Goal: Task Accomplishment & Management: Manage account settings

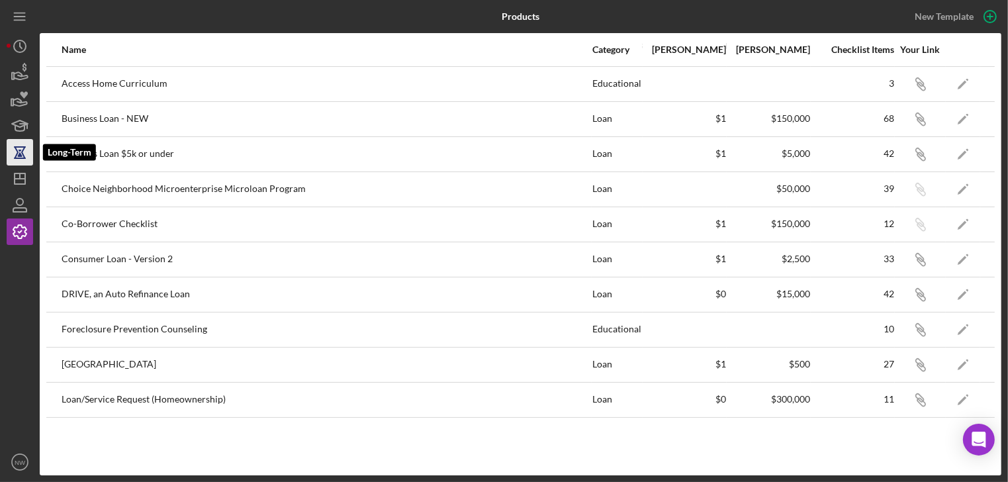
click at [13, 149] on icon "button" at bounding box center [19, 152] width 33 height 33
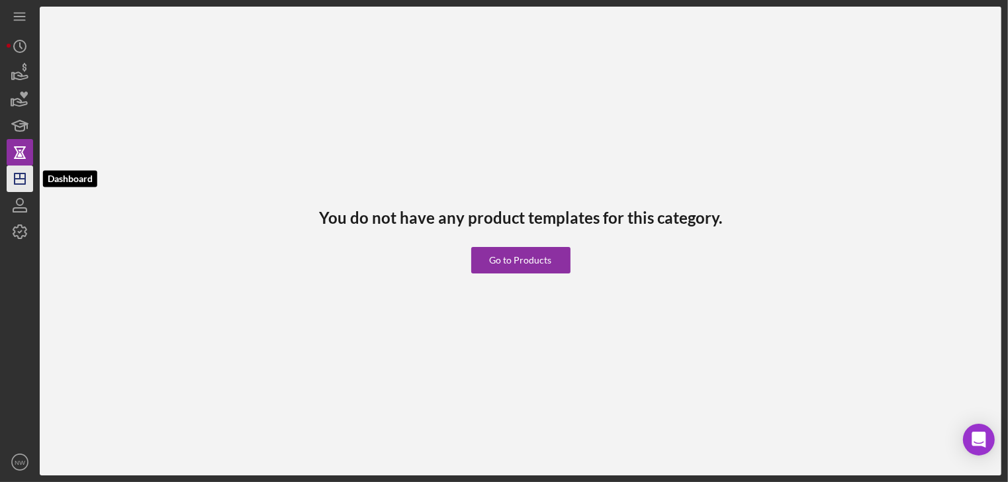
click at [21, 175] on icon "Icon/Dashboard" at bounding box center [19, 178] width 33 height 33
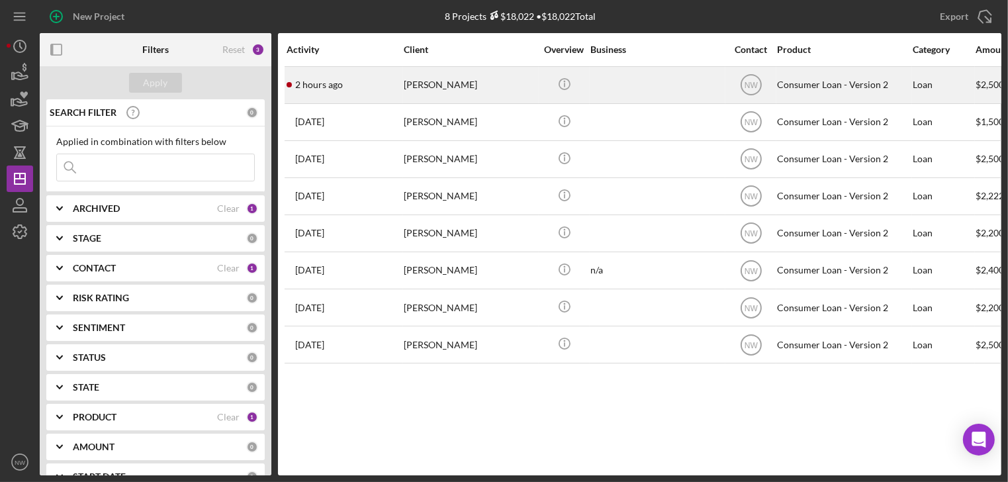
click at [451, 85] on div "[PERSON_NAME]" at bounding box center [470, 84] width 132 height 35
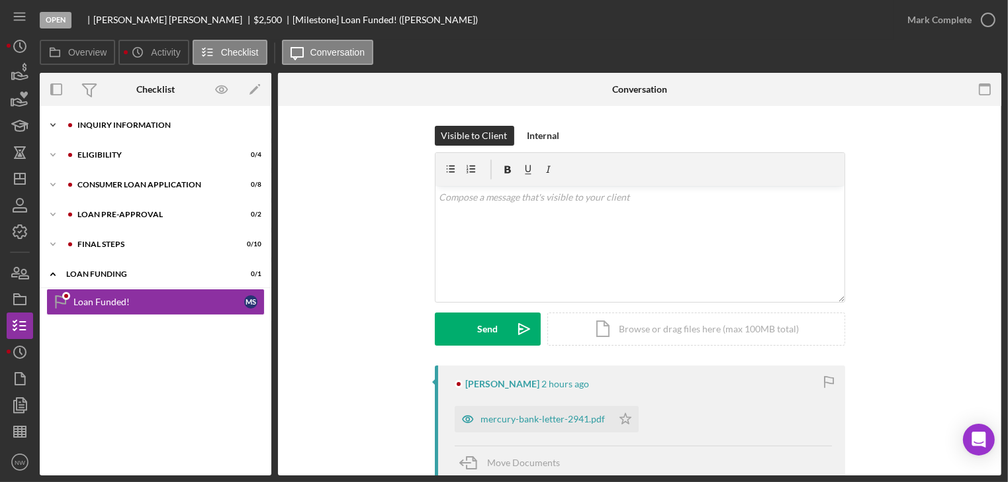
click at [58, 120] on icon "Icon/Expander" at bounding box center [53, 125] width 26 height 26
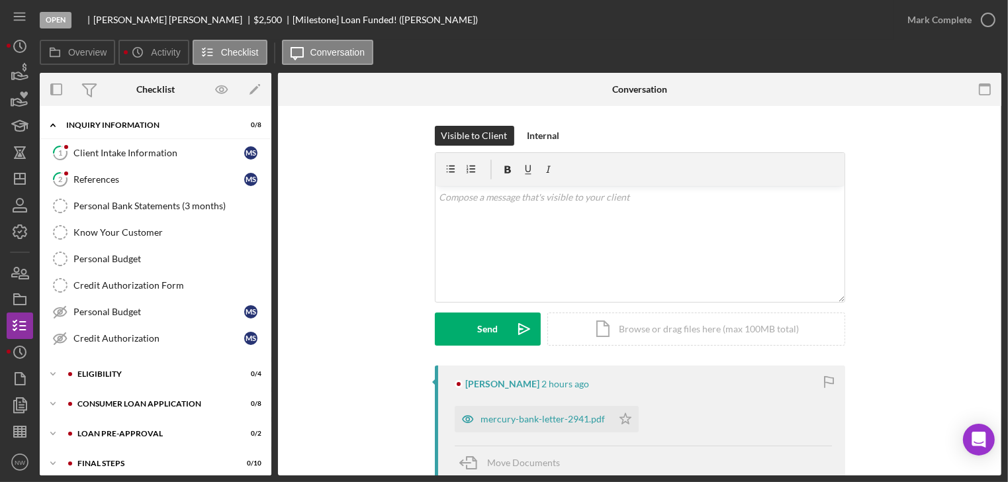
drag, startPoint x: 98, startPoint y: 148, endPoint x: 289, endPoint y: 148, distance: 190.6
click at [103, 148] on div "Client Intake Information" at bounding box center [158, 153] width 171 height 11
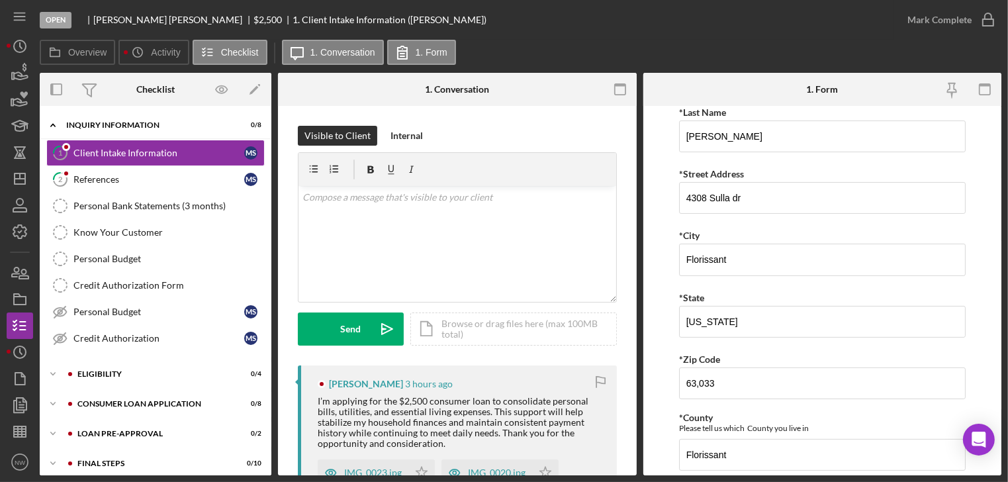
scroll to position [159, 0]
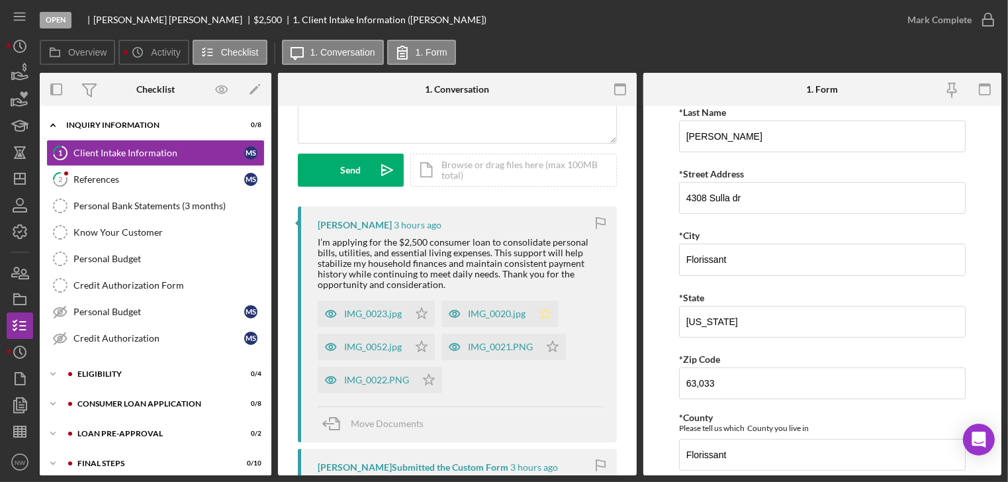
click at [543, 312] on icon "Icon/Star" at bounding box center [545, 313] width 26 height 26
click at [994, 14] on icon "button" at bounding box center [987, 19] width 33 height 33
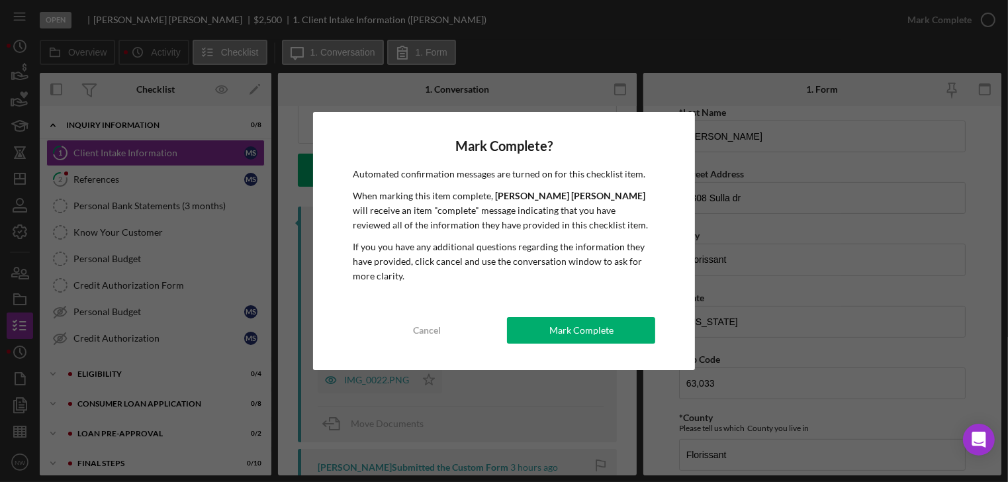
drag, startPoint x: 584, startPoint y: 335, endPoint x: 497, endPoint y: 322, distance: 88.3
click at [574, 330] on div "Mark Complete" at bounding box center [581, 330] width 64 height 26
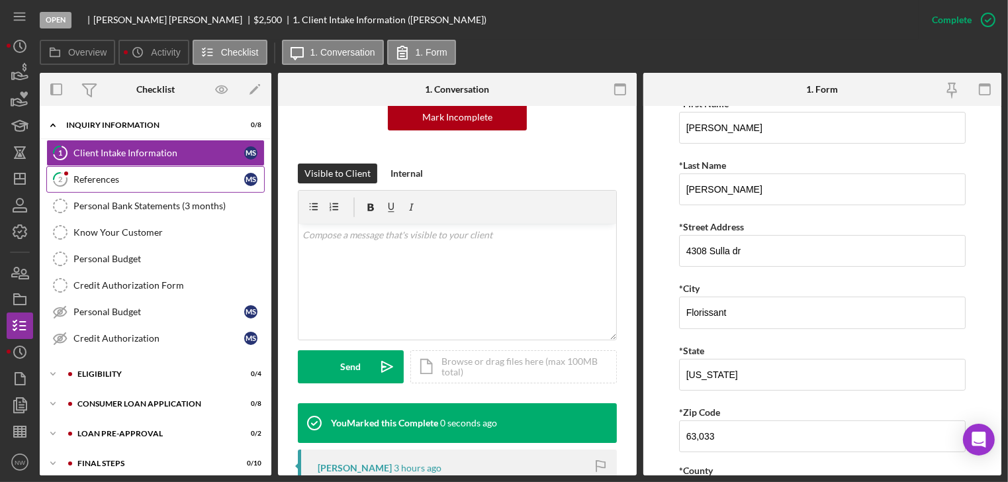
scroll to position [318, 0]
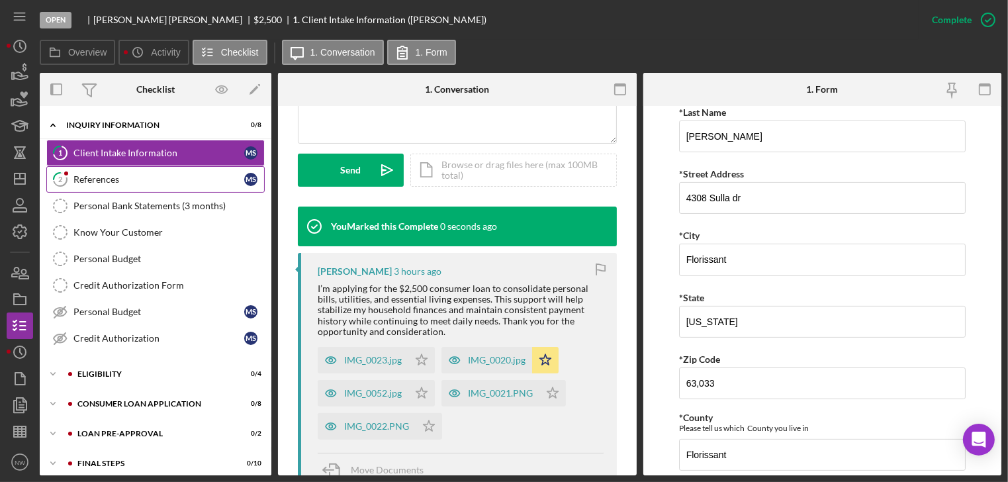
click at [85, 170] on link "2 References M S" at bounding box center [155, 179] width 218 height 26
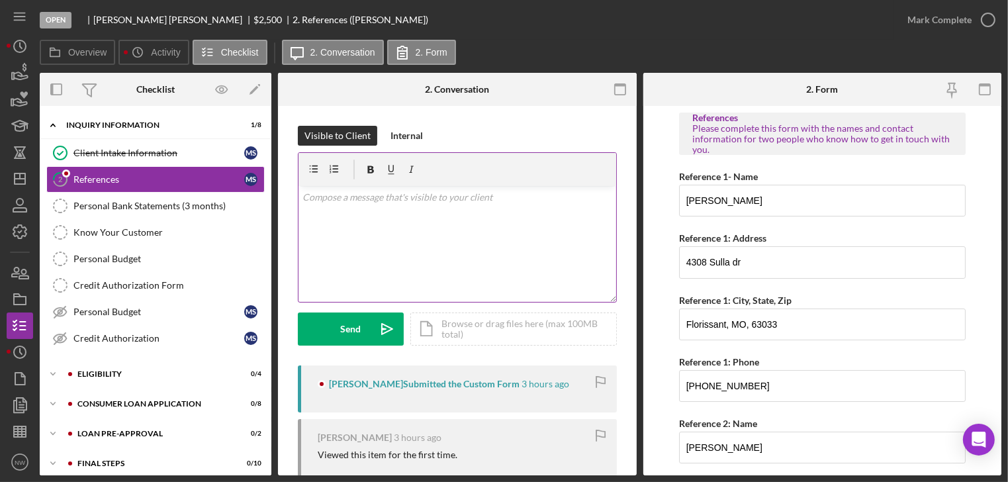
scroll to position [103, 0]
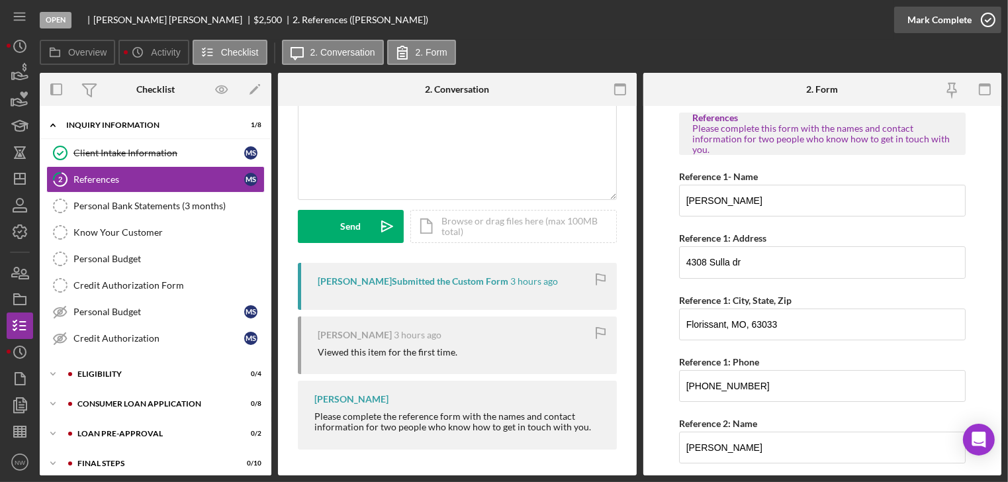
click at [993, 12] on icon "button" at bounding box center [987, 19] width 33 height 33
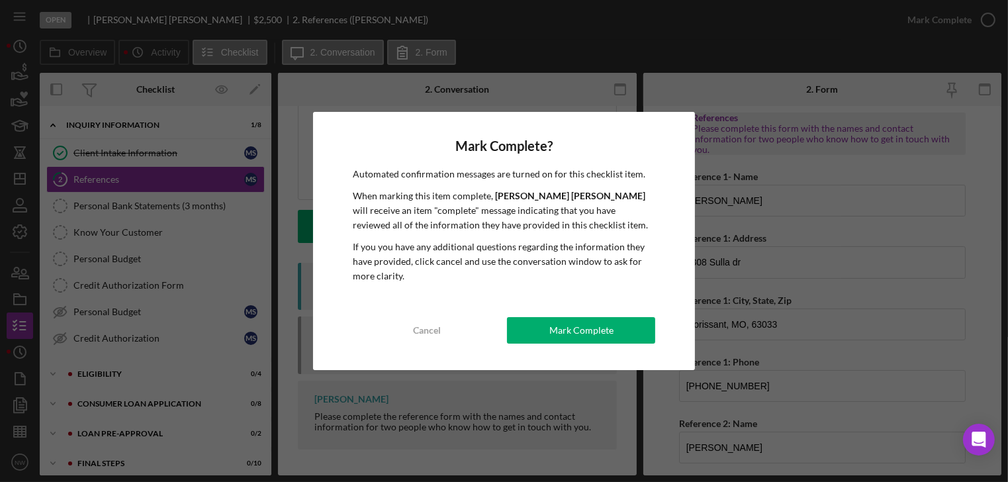
drag, startPoint x: 603, startPoint y: 335, endPoint x: 433, endPoint y: 273, distance: 181.3
click at [601, 334] on div "Mark Complete" at bounding box center [581, 330] width 64 height 26
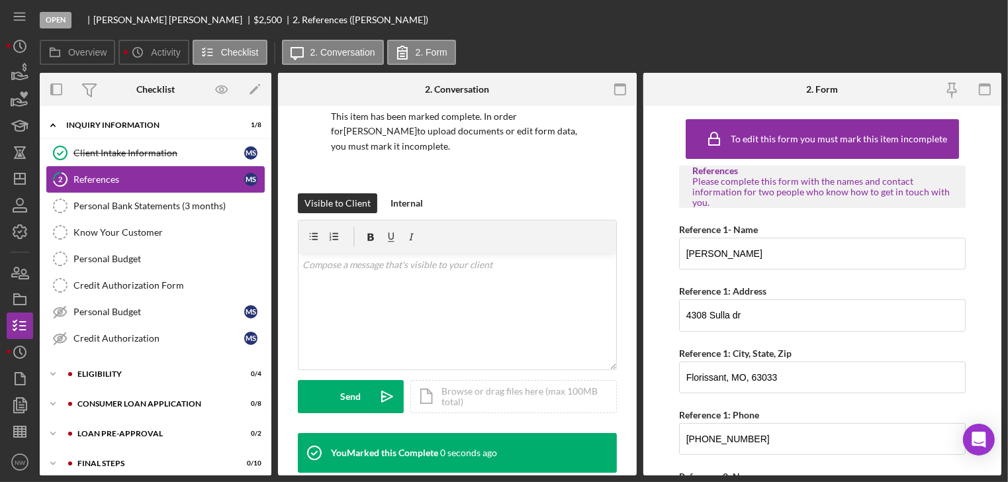
scroll to position [299, 0]
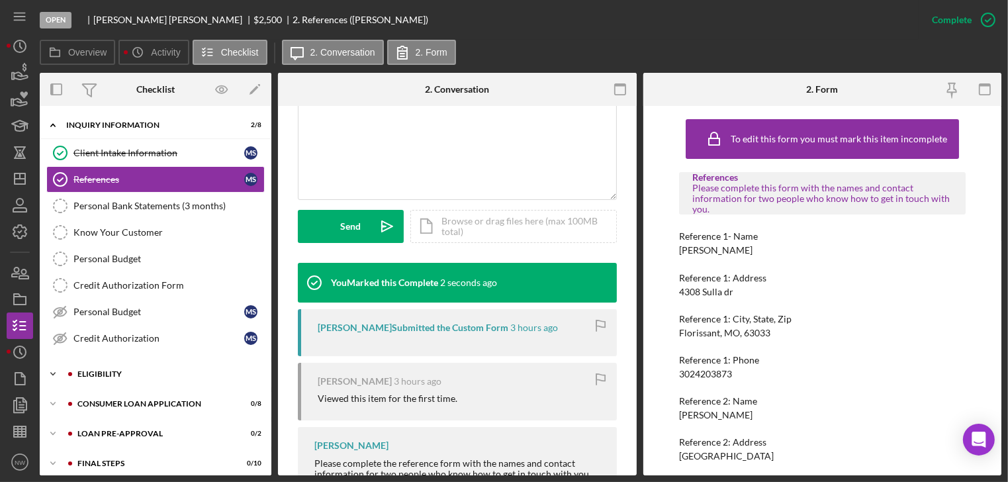
click at [50, 368] on icon "Icon/Expander" at bounding box center [53, 374] width 26 height 26
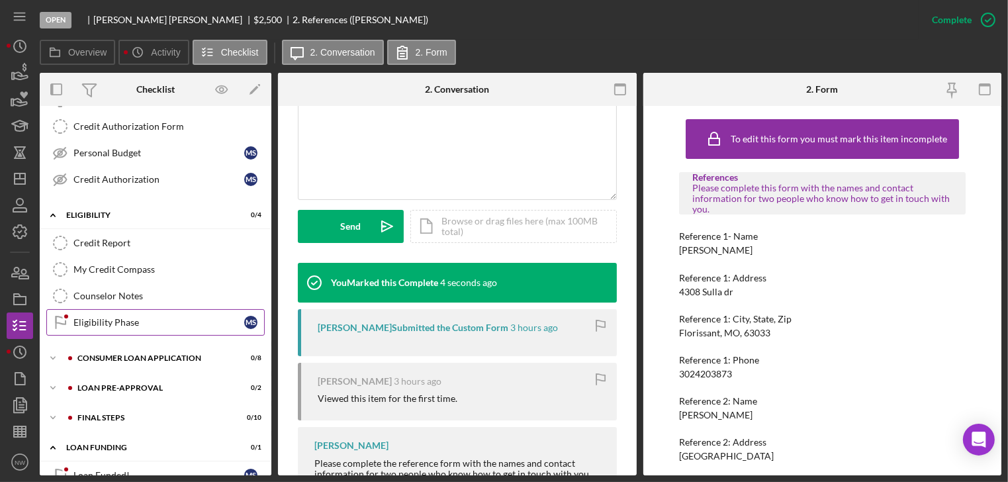
click at [81, 320] on div "Eligibility Phase" at bounding box center [158, 322] width 171 height 11
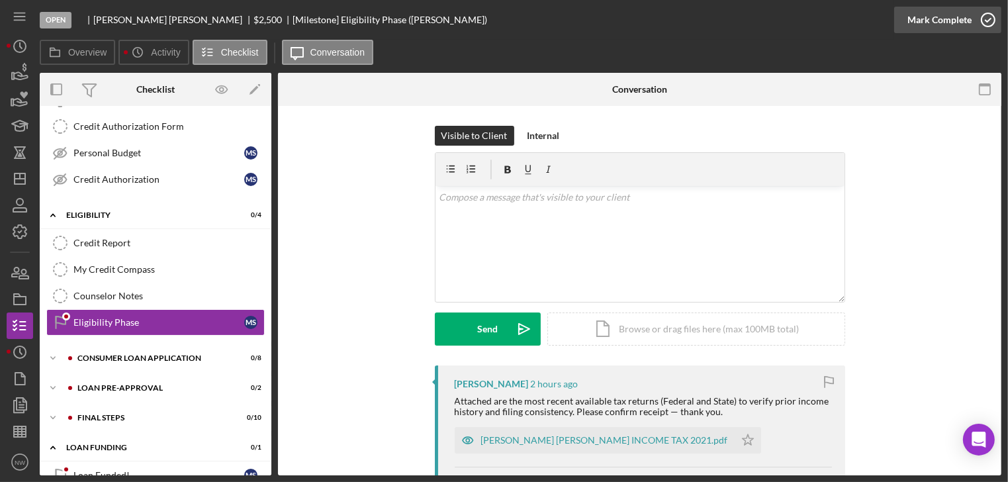
click at [979, 17] on icon "button" at bounding box center [987, 19] width 33 height 33
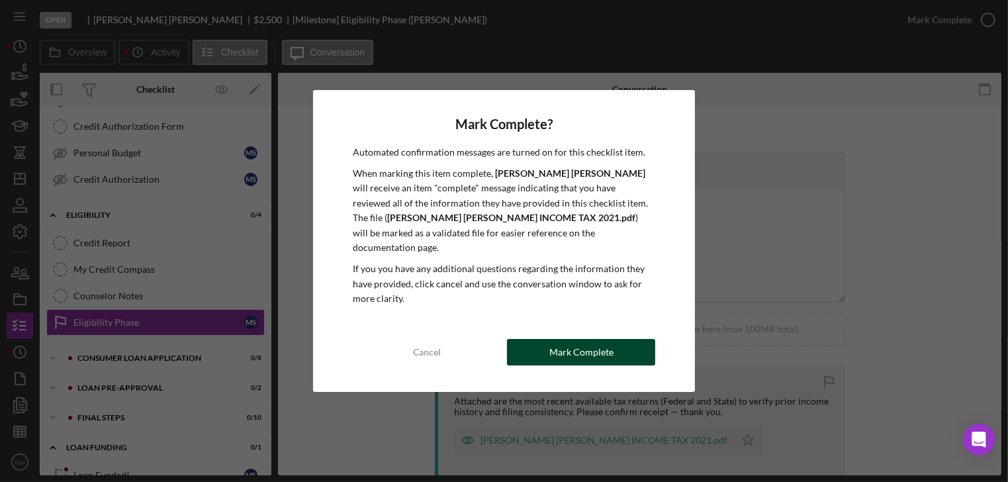
click at [520, 339] on button "Mark Complete" at bounding box center [581, 352] width 148 height 26
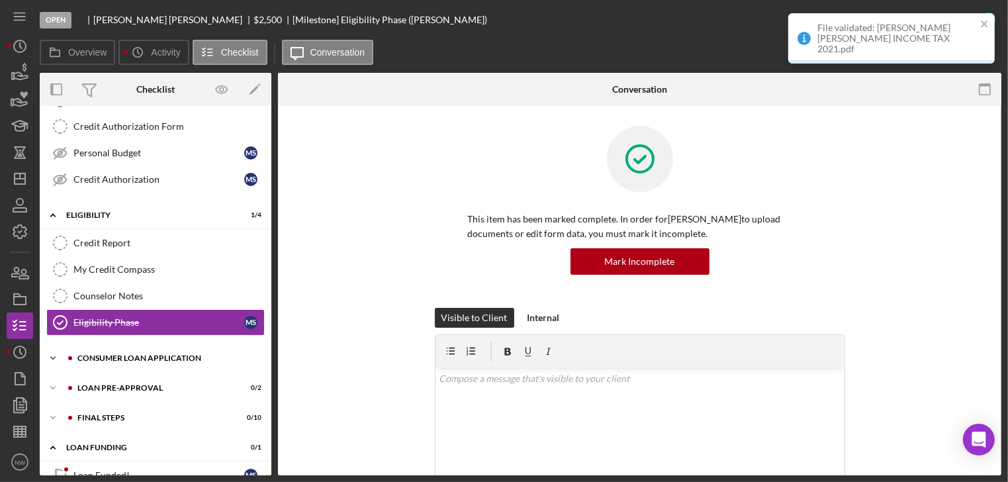
click at [54, 351] on icon "Icon/Expander" at bounding box center [53, 358] width 26 height 26
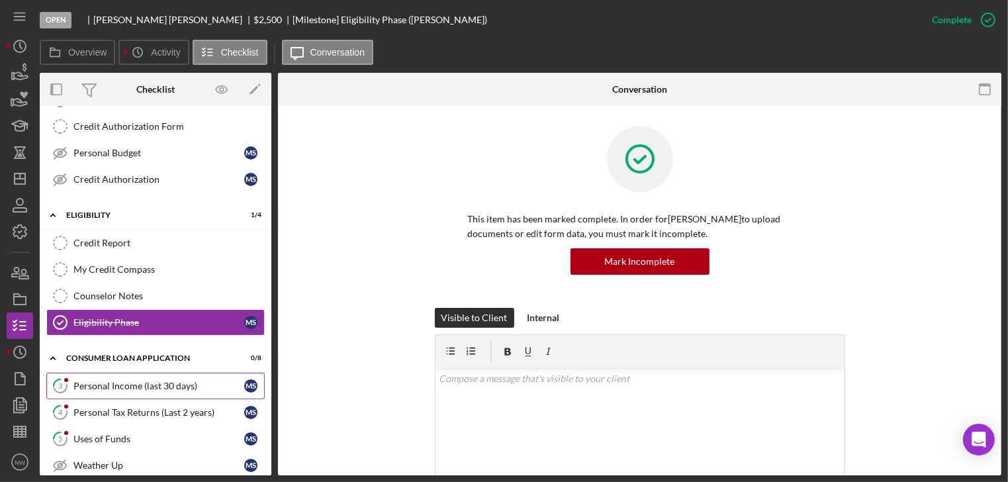
click at [93, 380] on div "Personal Income (last 30 days)" at bounding box center [158, 385] width 171 height 11
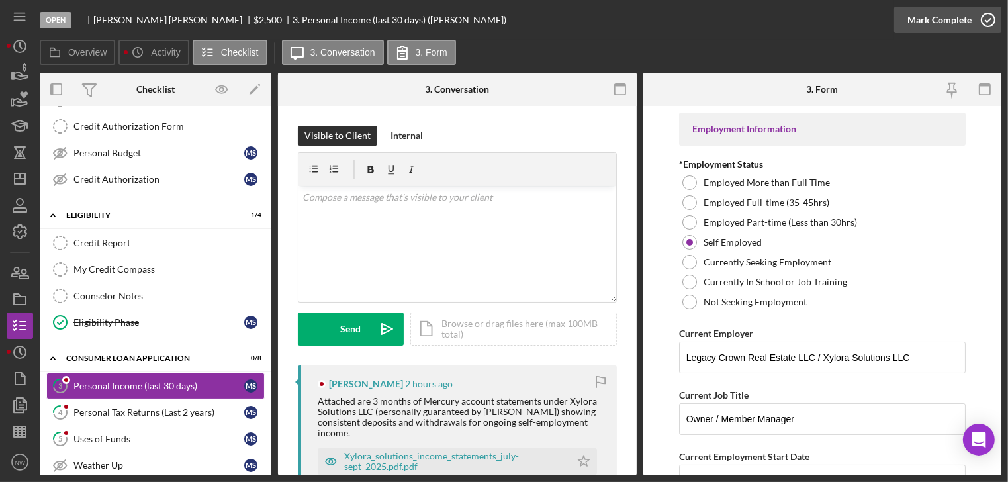
click at [982, 21] on icon "button" at bounding box center [987, 19] width 33 height 33
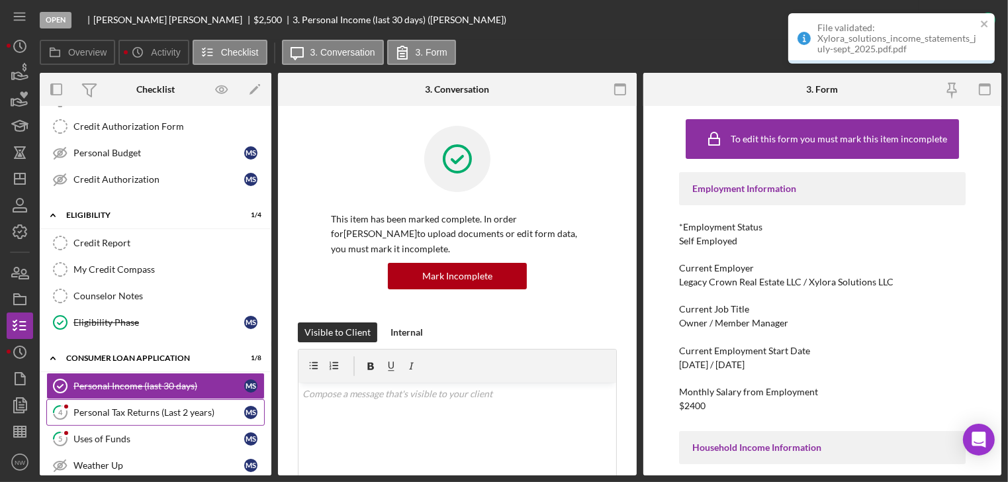
click at [81, 407] on div "Personal Tax Returns (Last 2 years)" at bounding box center [158, 412] width 171 height 11
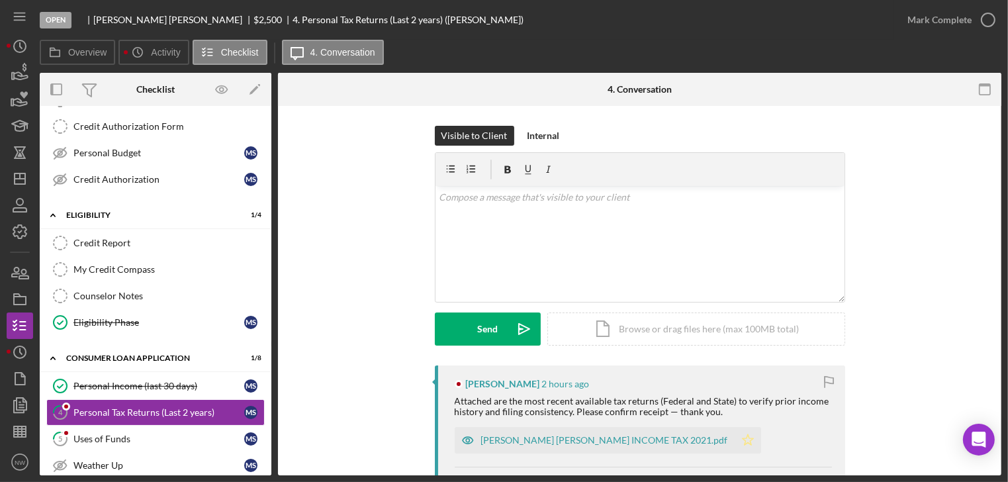
click at [734, 433] on icon "Icon/Star" at bounding box center [747, 440] width 26 height 26
click at [991, 24] on icon "button" at bounding box center [987, 19] width 33 height 33
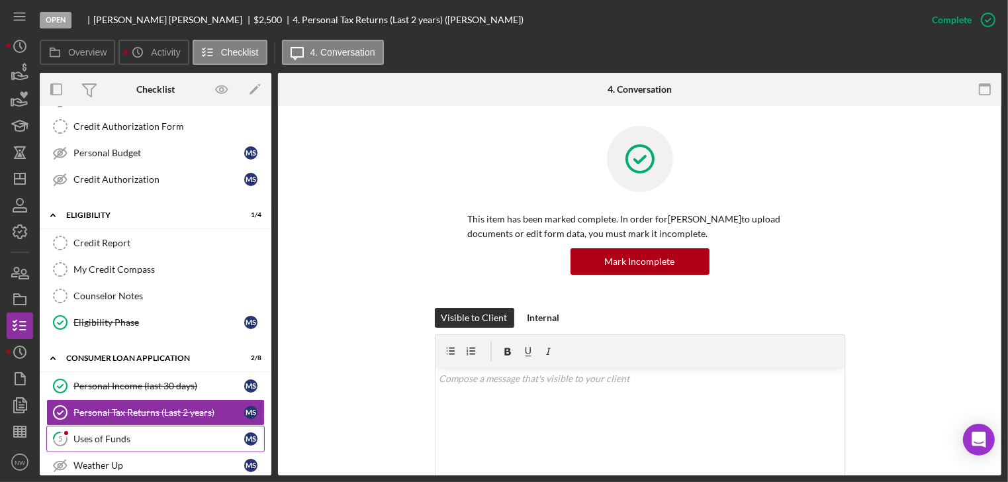
click at [82, 433] on div "Uses of Funds" at bounding box center [158, 438] width 171 height 11
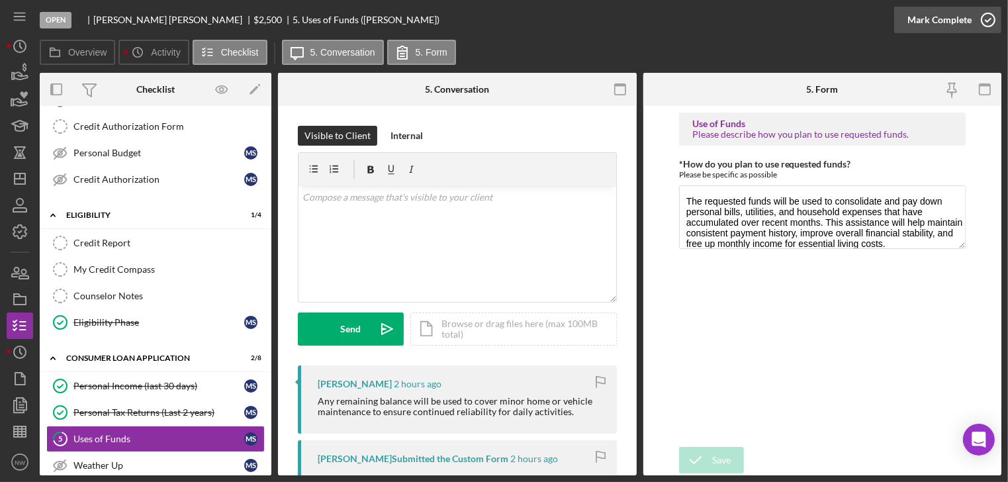
click at [984, 13] on icon "button" at bounding box center [987, 19] width 33 height 33
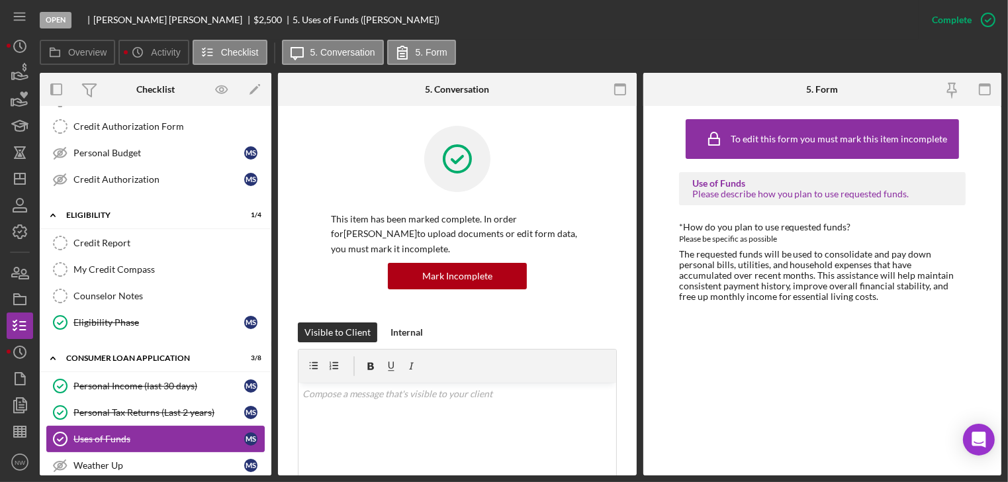
scroll to position [265, 0]
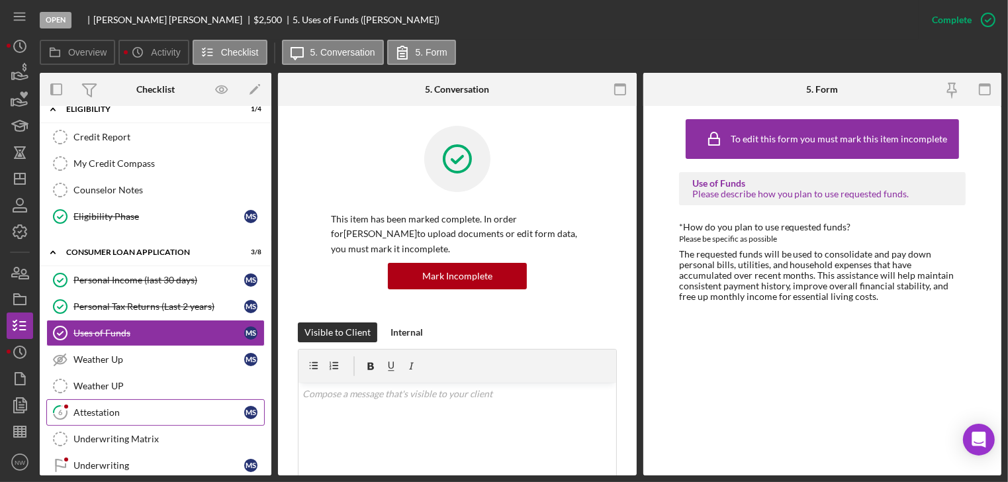
click at [69, 408] on icon "6" at bounding box center [60, 412] width 33 height 33
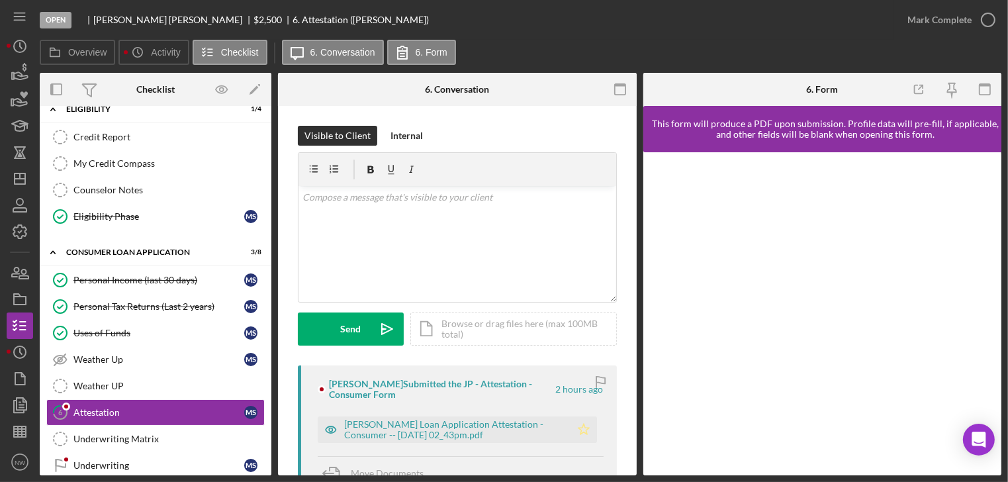
click at [572, 429] on icon "Icon/Star" at bounding box center [583, 429] width 26 height 26
click at [990, 25] on icon "button" at bounding box center [987, 19] width 33 height 33
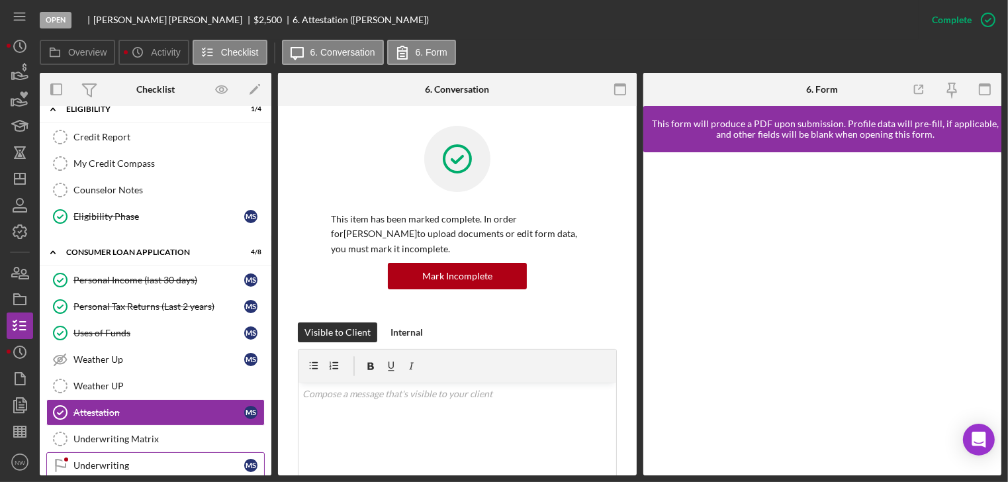
click at [75, 455] on icon "Underwriting" at bounding box center [60, 465] width 33 height 33
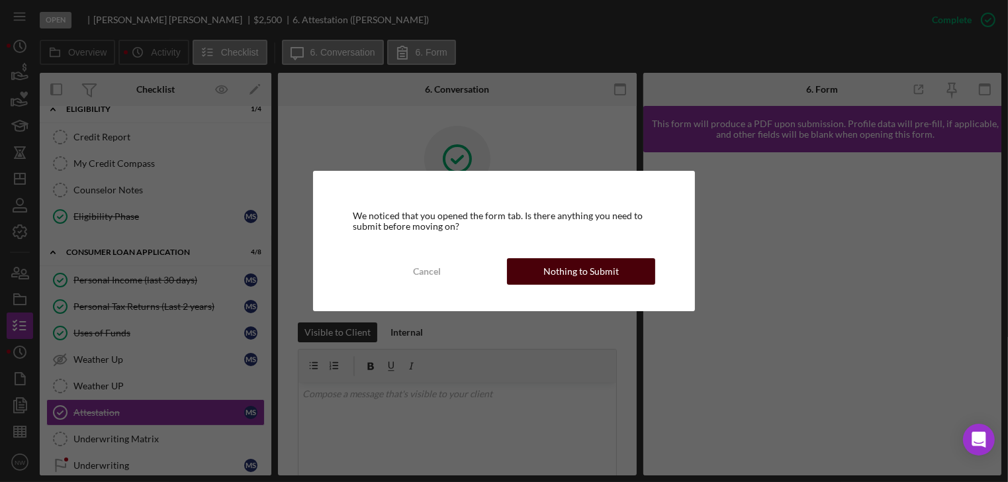
click at [569, 270] on div "Nothing to Submit" at bounding box center [580, 271] width 75 height 26
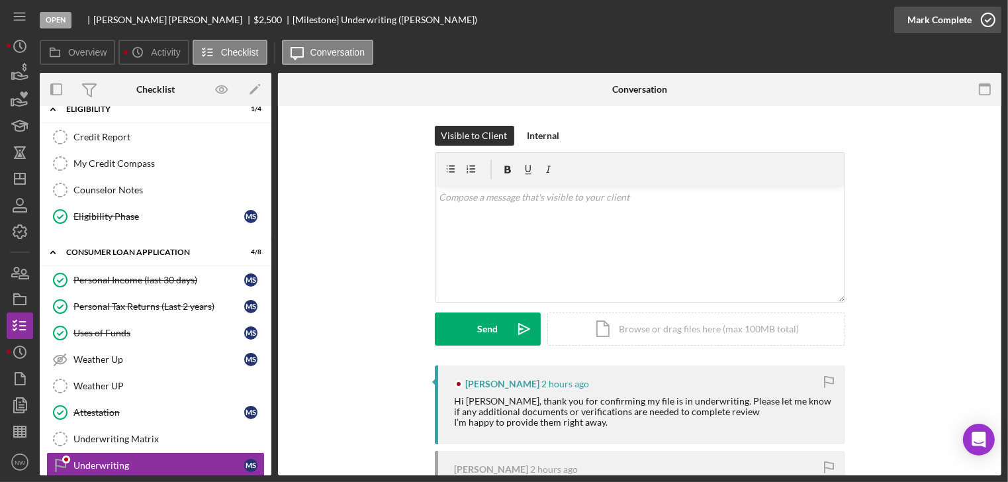
click at [987, 19] on icon "button" at bounding box center [987, 19] width 33 height 33
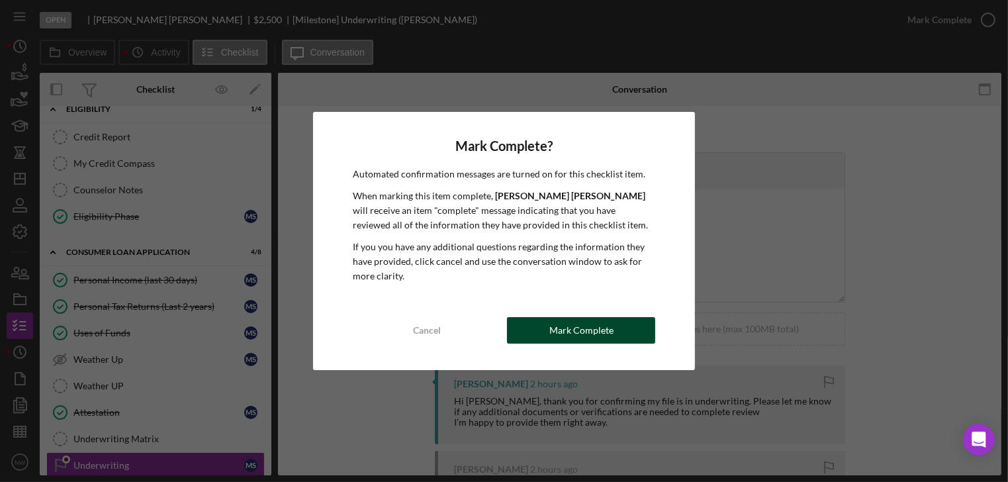
click at [533, 320] on button "Mark Complete" at bounding box center [581, 330] width 148 height 26
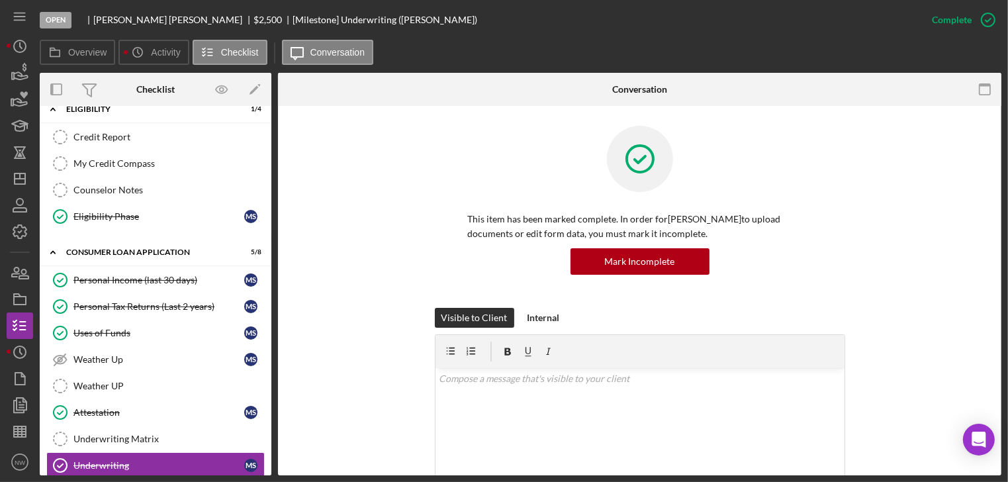
scroll to position [371, 0]
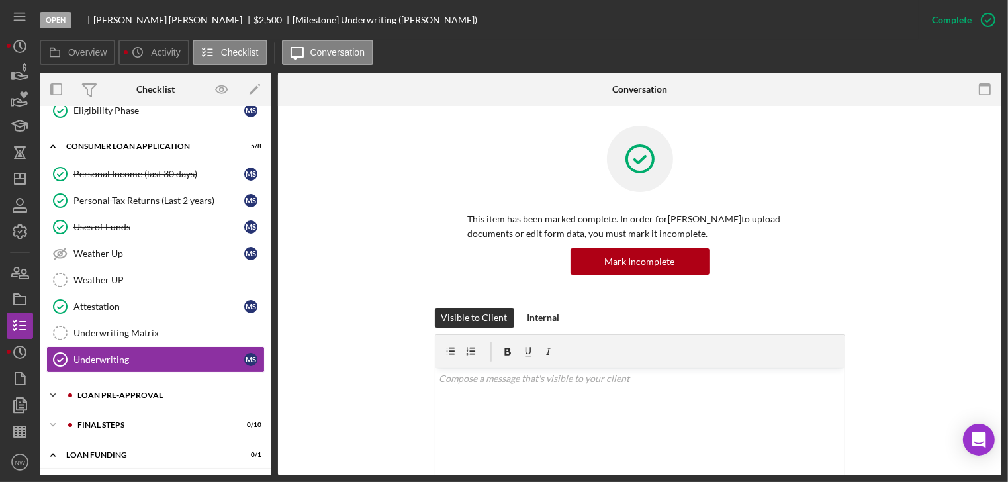
click at [48, 384] on icon "Icon/Expander" at bounding box center [53, 395] width 26 height 26
click at [80, 444] on div "Loan Pre-Approval" at bounding box center [158, 449] width 171 height 11
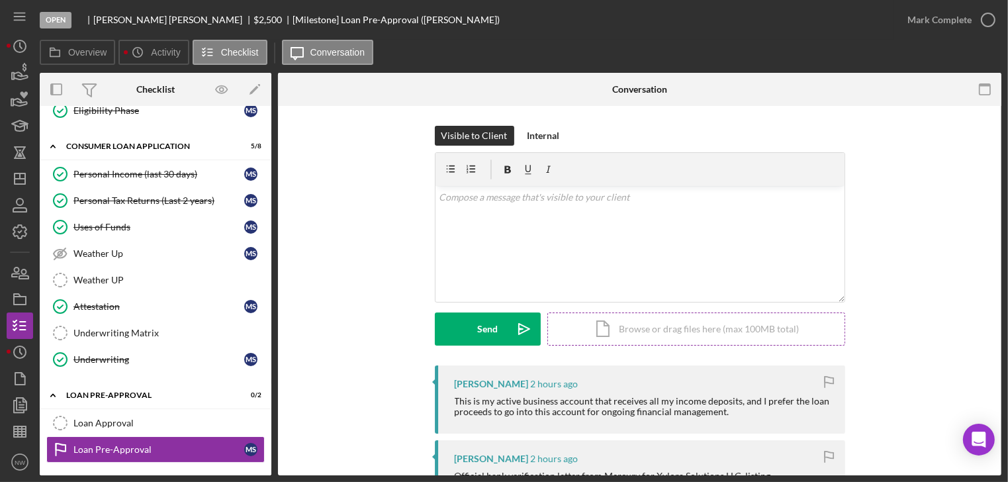
scroll to position [106, 0]
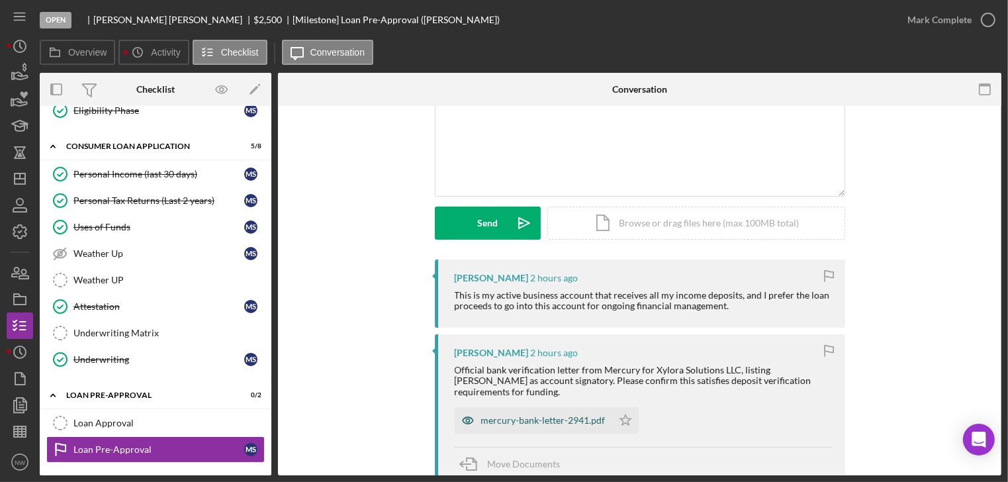
click at [543, 415] on div "mercury-bank-letter-2941.pdf" at bounding box center [543, 420] width 124 height 11
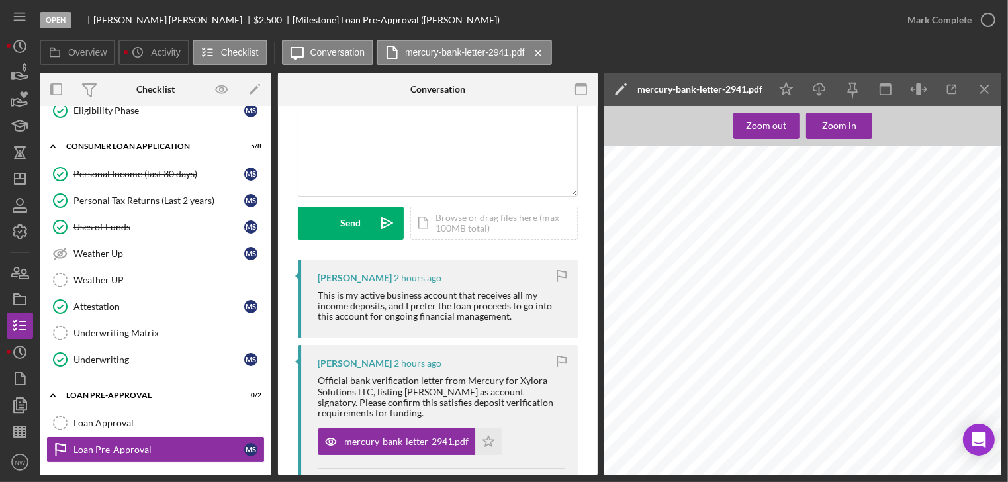
scroll to position [457, 0]
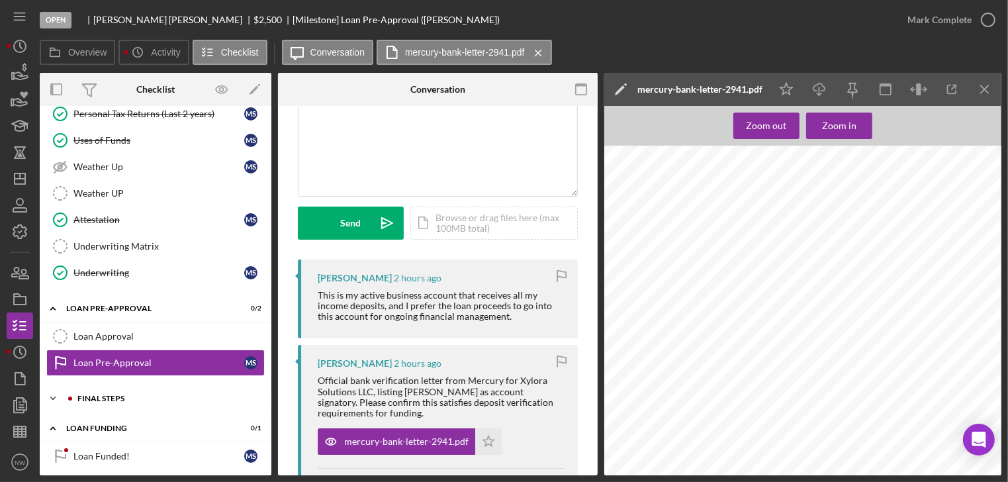
click at [54, 397] on polyline at bounding box center [53, 398] width 4 height 3
click at [97, 421] on div "Demographic Information" at bounding box center [158, 426] width 171 height 11
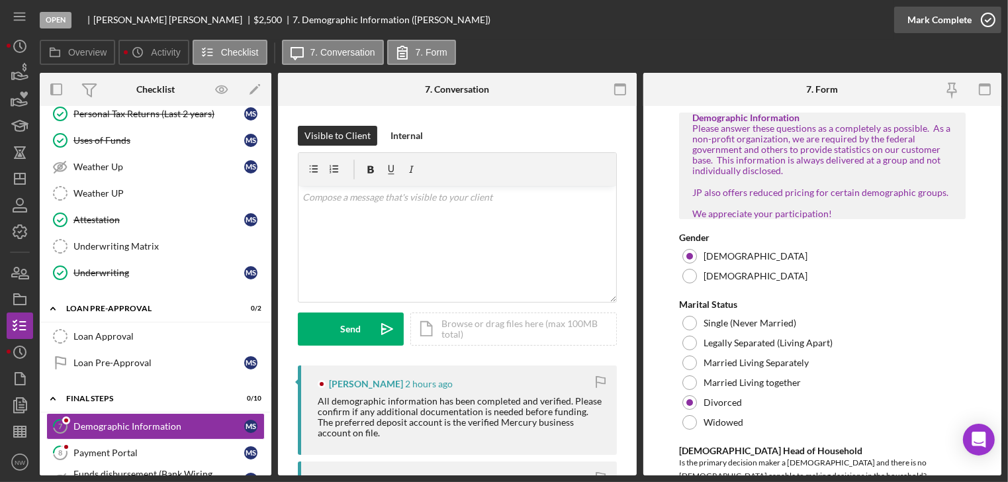
click at [986, 22] on icon "button" at bounding box center [987, 19] width 33 height 33
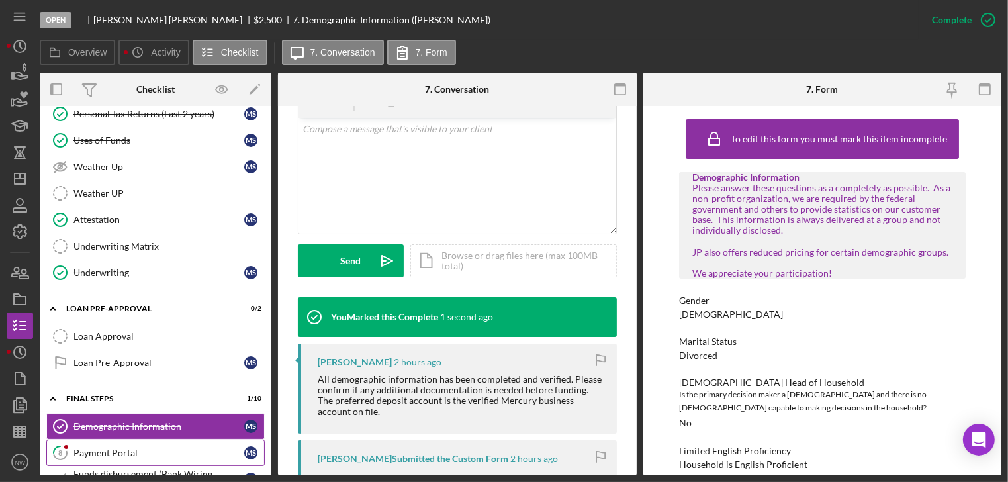
scroll to position [371, 0]
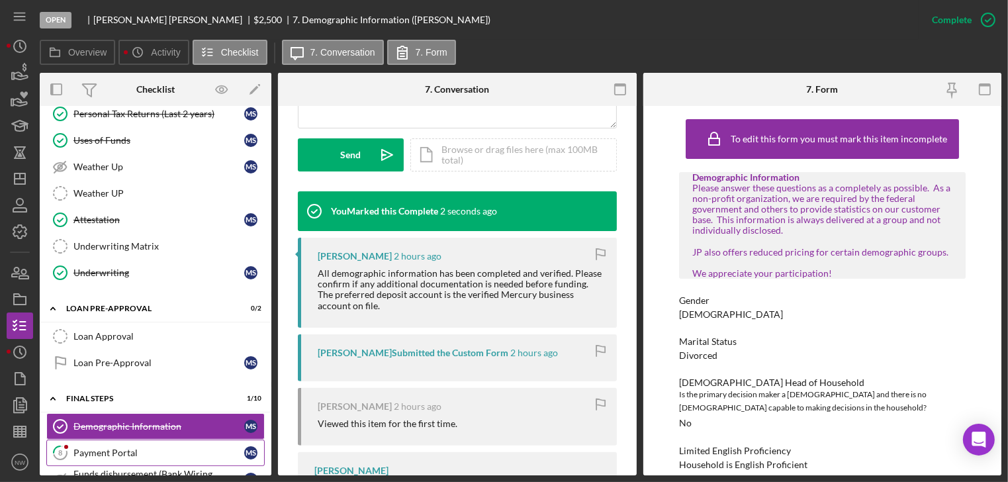
click at [145, 449] on div "Payment Portal" at bounding box center [158, 452] width 171 height 11
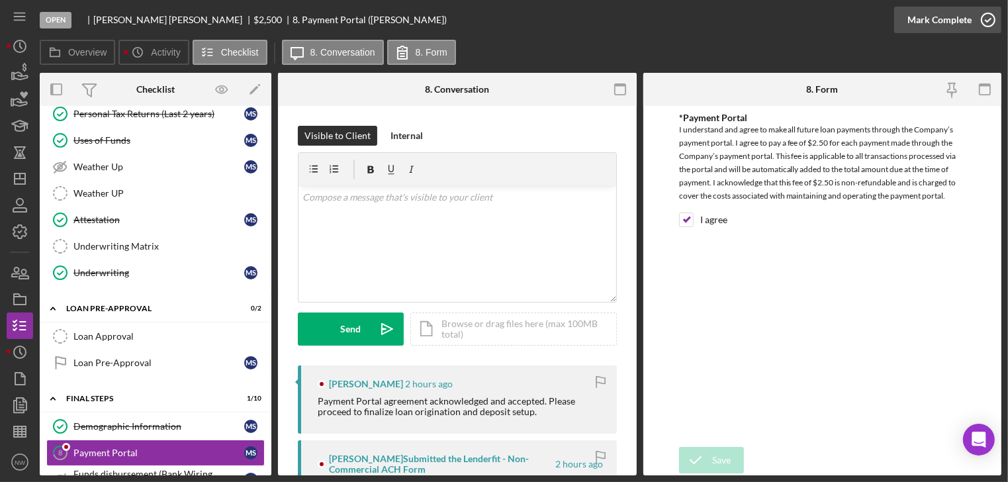
click at [979, 23] on icon "button" at bounding box center [987, 19] width 33 height 33
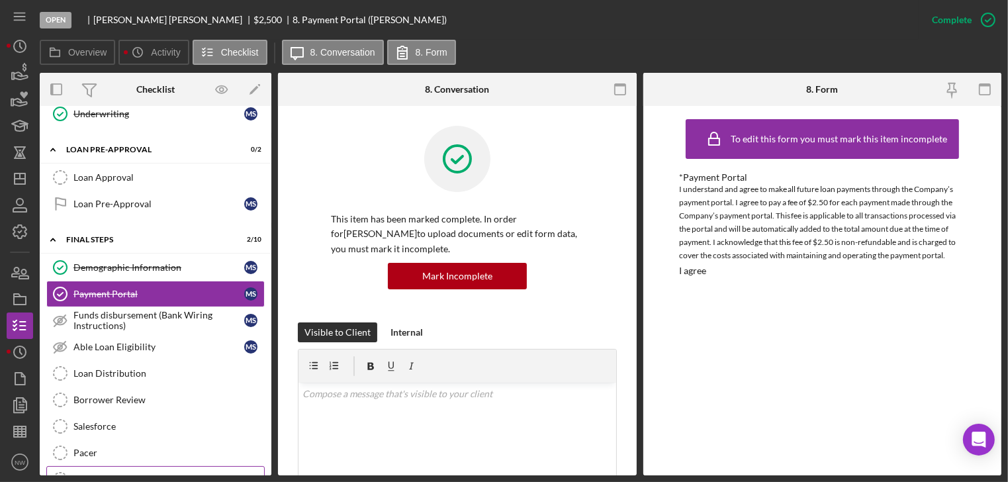
scroll to position [722, 0]
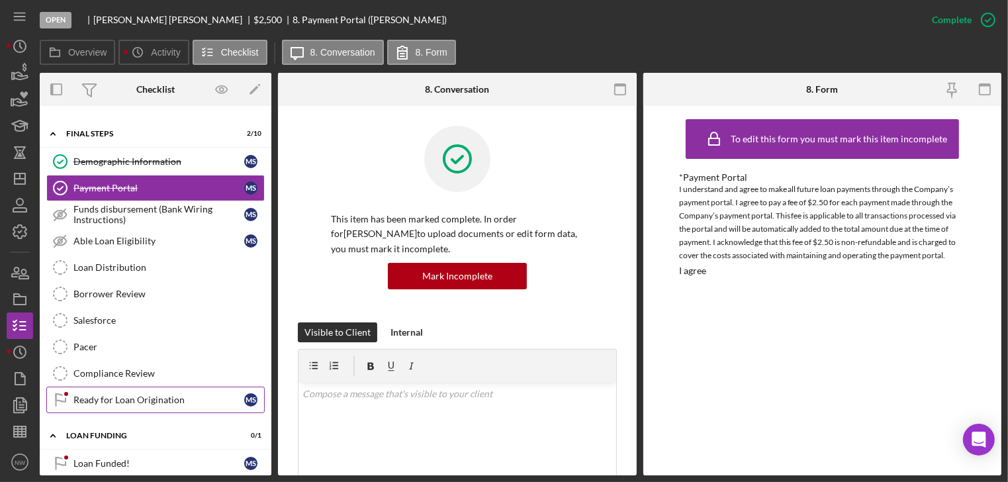
click at [138, 394] on div "Ready for Loan Origination" at bounding box center [158, 399] width 171 height 11
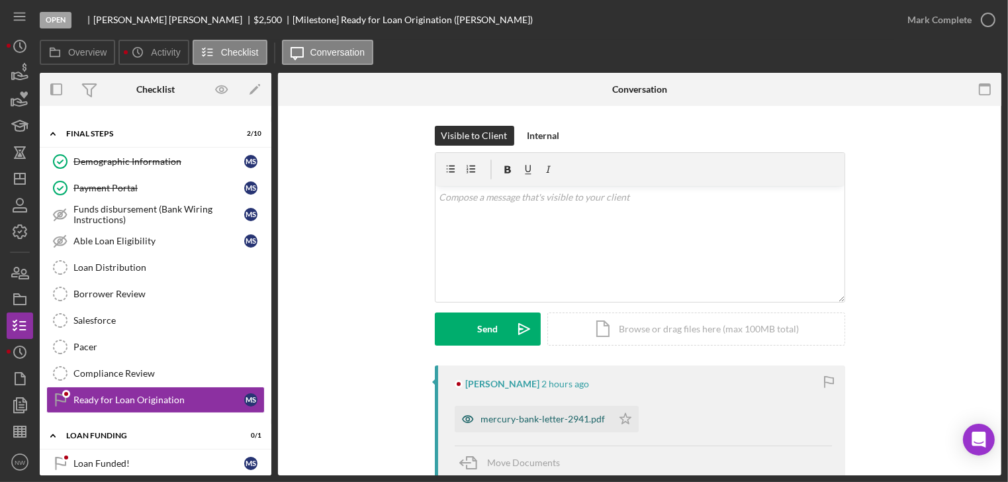
click at [555, 422] on div "mercury-bank-letter-2941.pdf" at bounding box center [543, 419] width 124 height 11
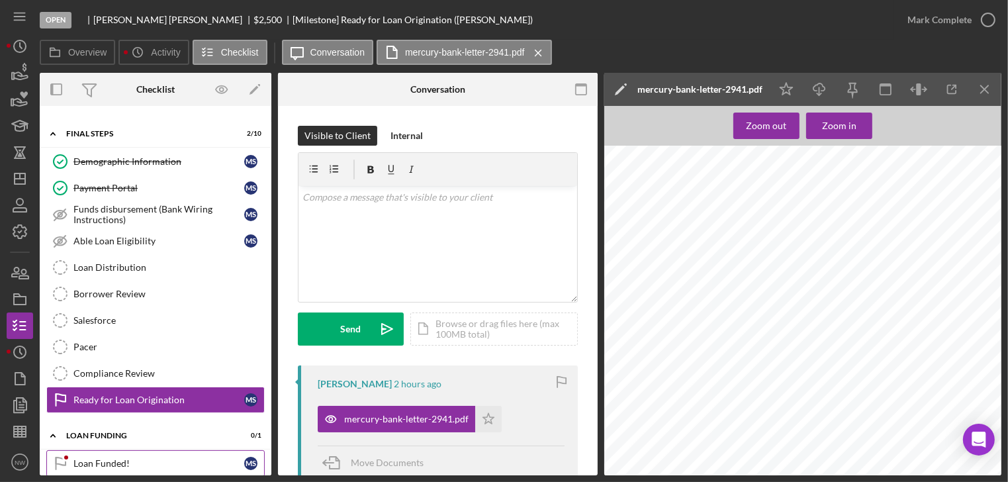
click at [96, 458] on div "Loan Funded!" at bounding box center [158, 463] width 171 height 11
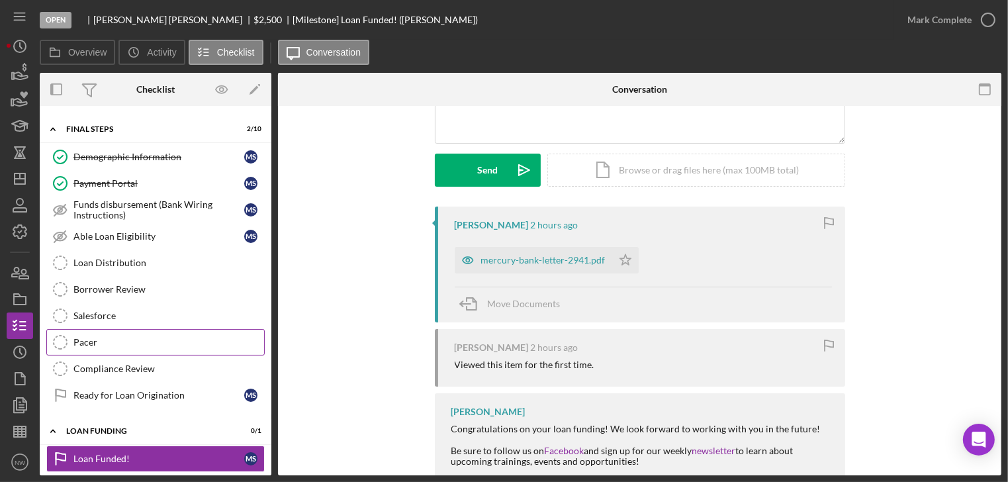
scroll to position [621, 0]
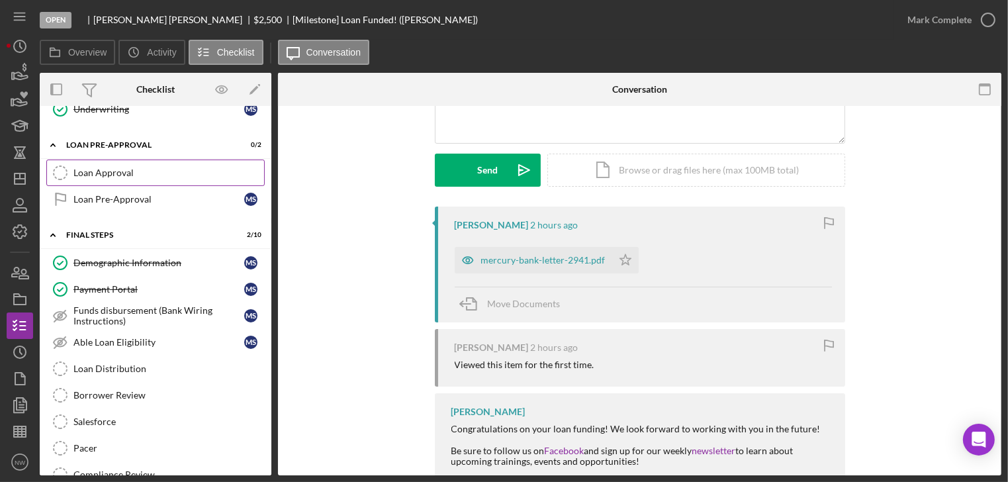
click at [167, 169] on div "Loan Approval" at bounding box center [168, 172] width 191 height 11
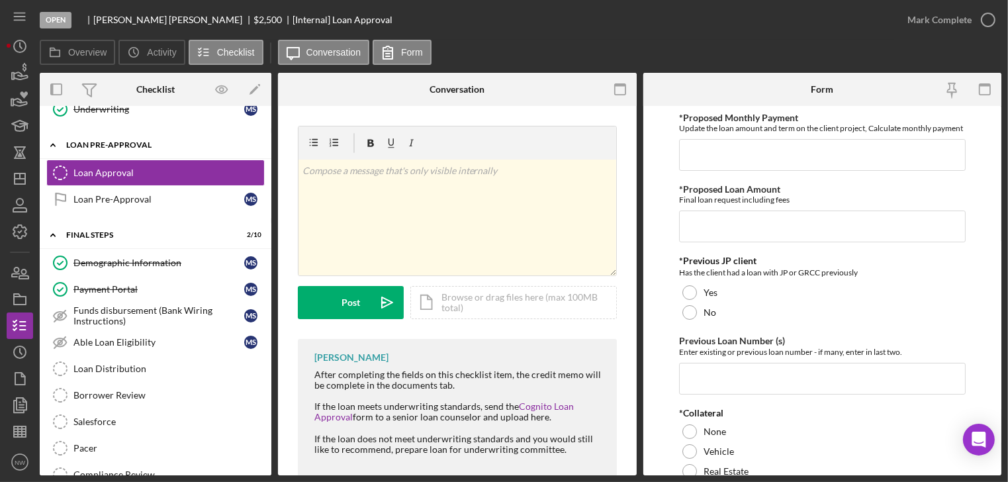
scroll to position [515, 0]
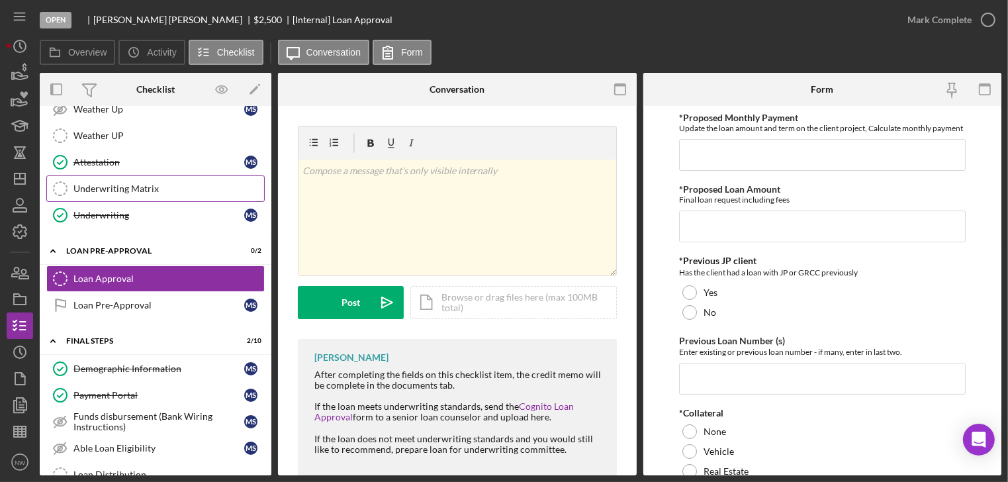
click at [87, 183] on div "Underwriting Matrix" at bounding box center [168, 188] width 191 height 11
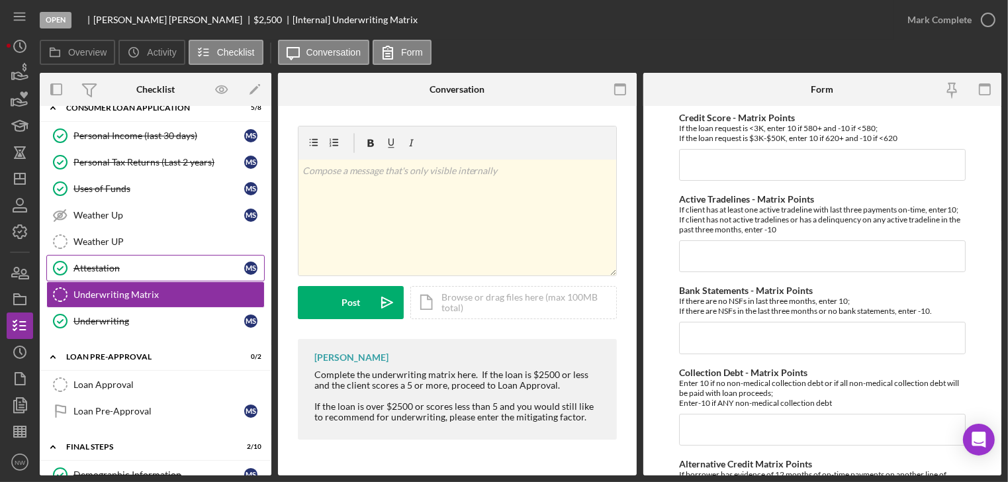
scroll to position [356, 0]
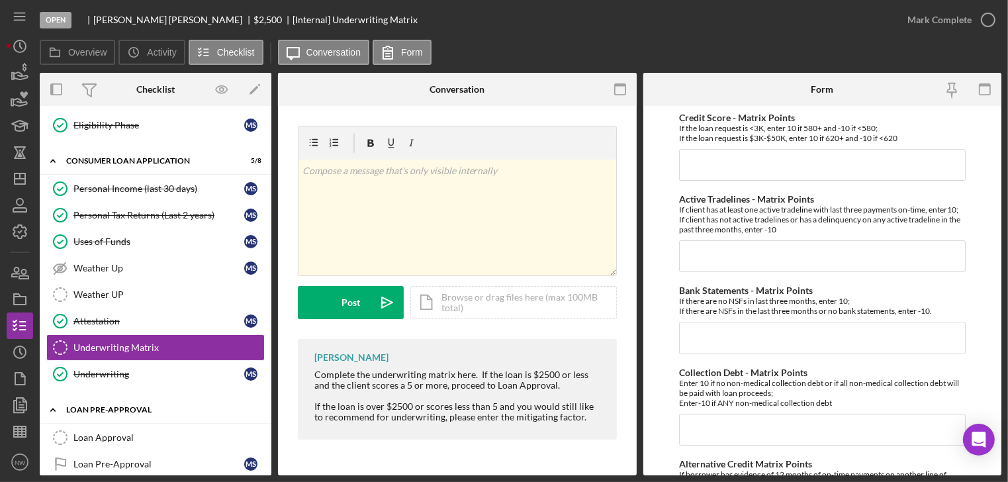
click at [53, 408] on polyline at bounding box center [53, 409] width 4 height 3
click at [54, 151] on icon "Icon/Expander" at bounding box center [53, 161] width 26 height 26
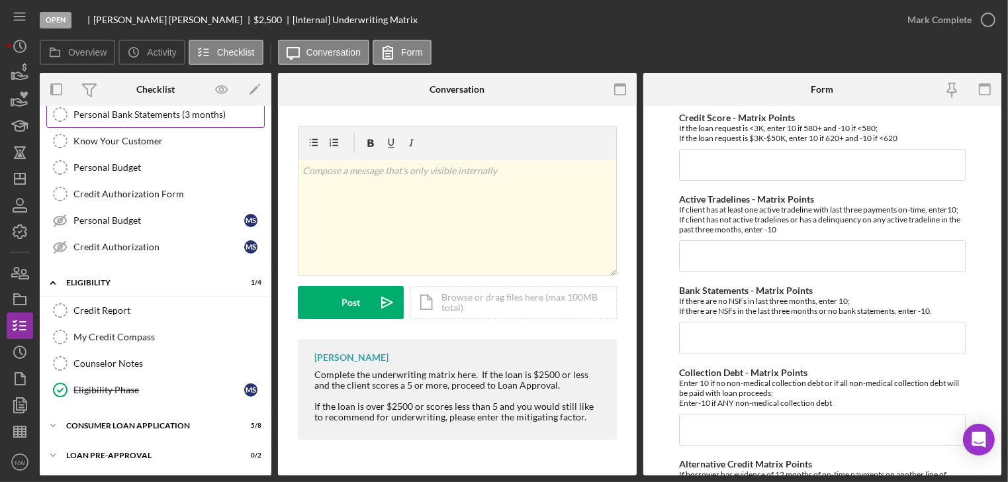
scroll to position [0, 0]
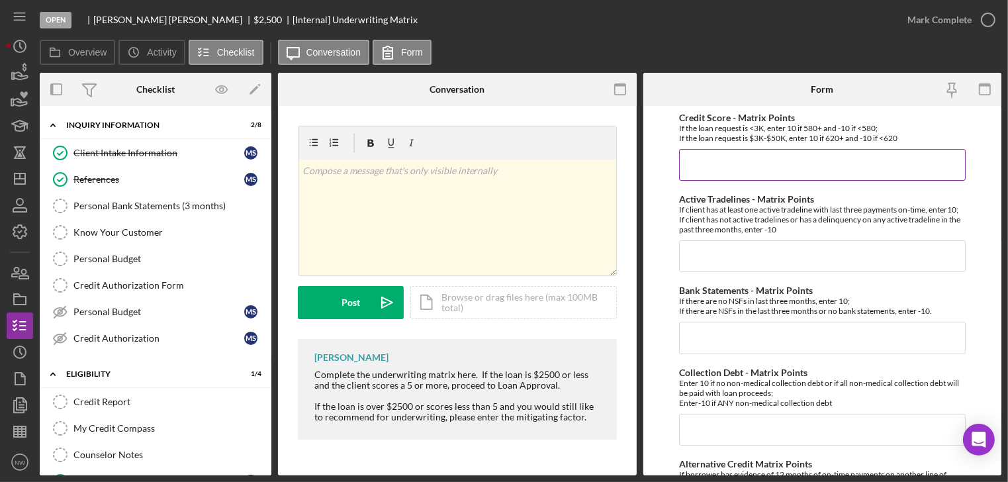
click at [716, 161] on input "Credit Score - Matrix Points" at bounding box center [822, 165] width 287 height 32
type input "10"
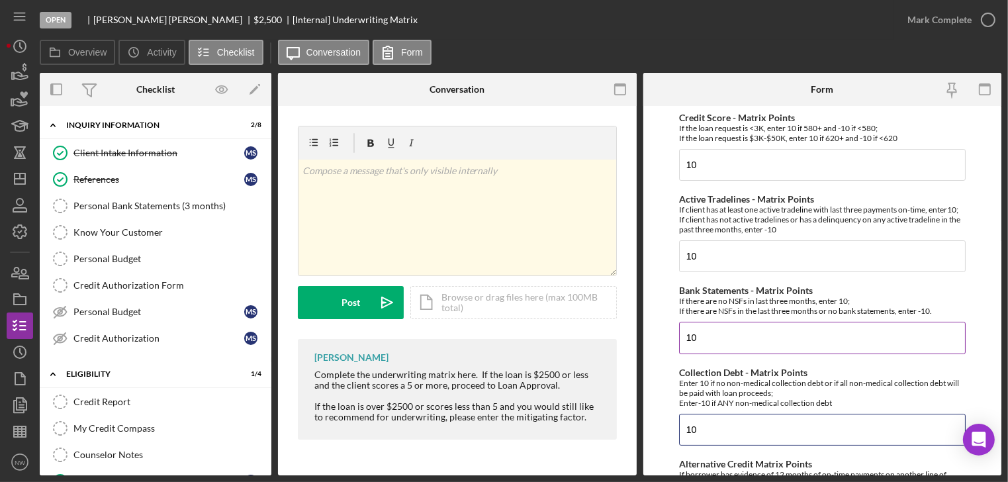
scroll to position [159, 0]
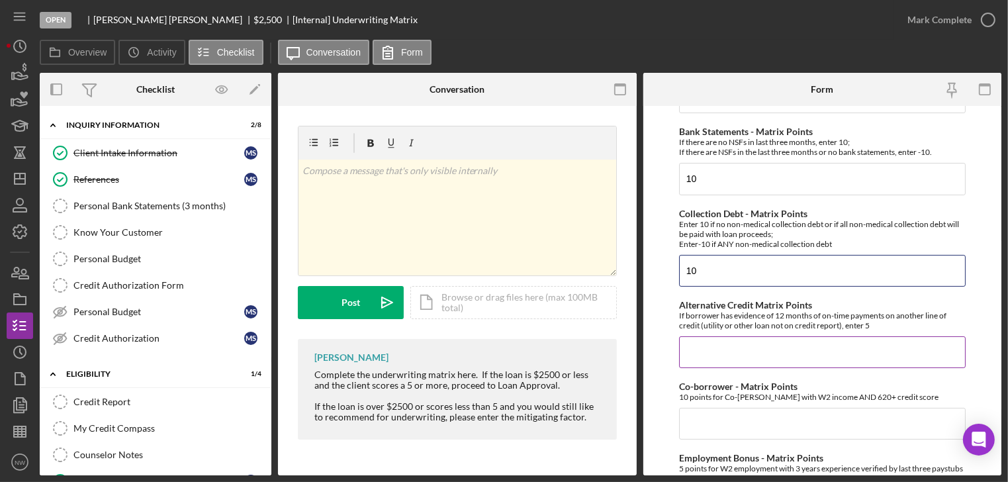
type input "10"
click at [703, 358] on input "Alternative Credit Matrix Points" at bounding box center [822, 352] width 287 height 32
type input "0"
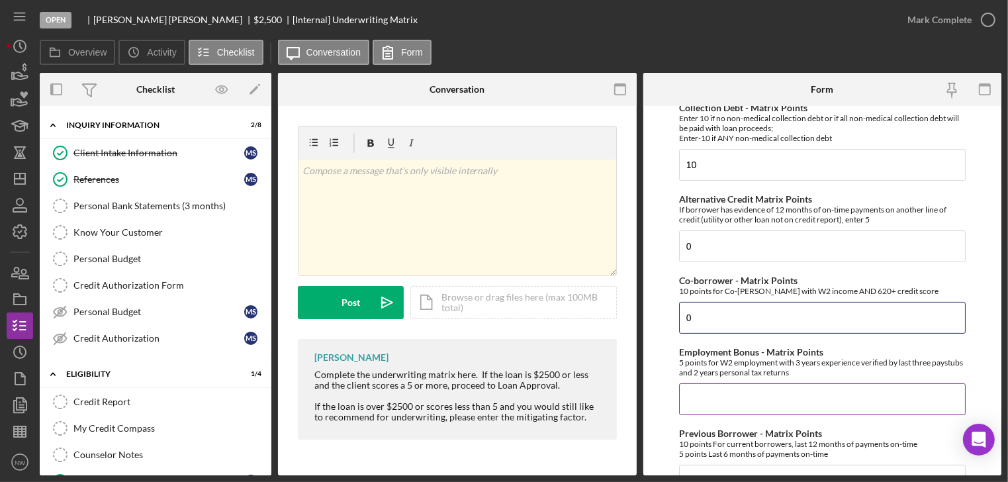
type input "0"
click at [760, 402] on input "Employment Bonus - Matrix Points" at bounding box center [822, 399] width 287 height 32
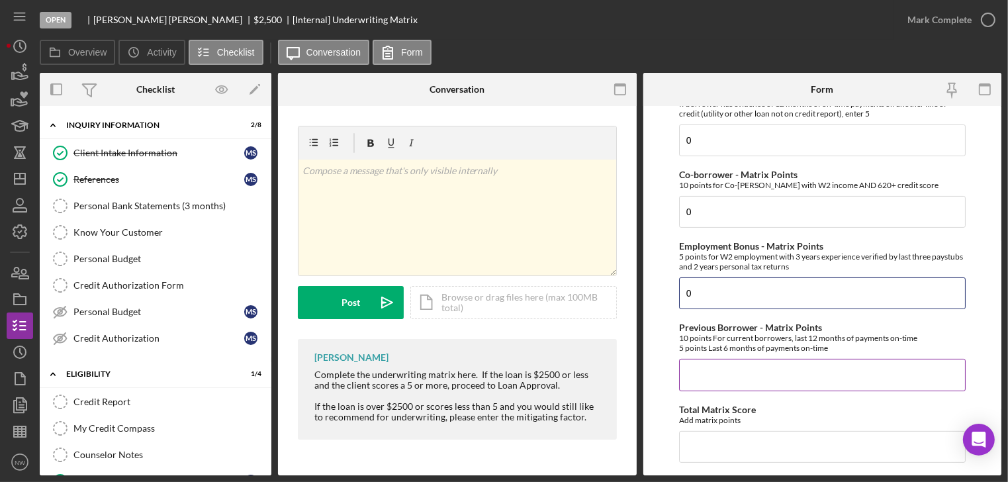
type input "0"
click at [725, 373] on input "Previous Borrower - Matrix Points" at bounding box center [822, 375] width 287 height 32
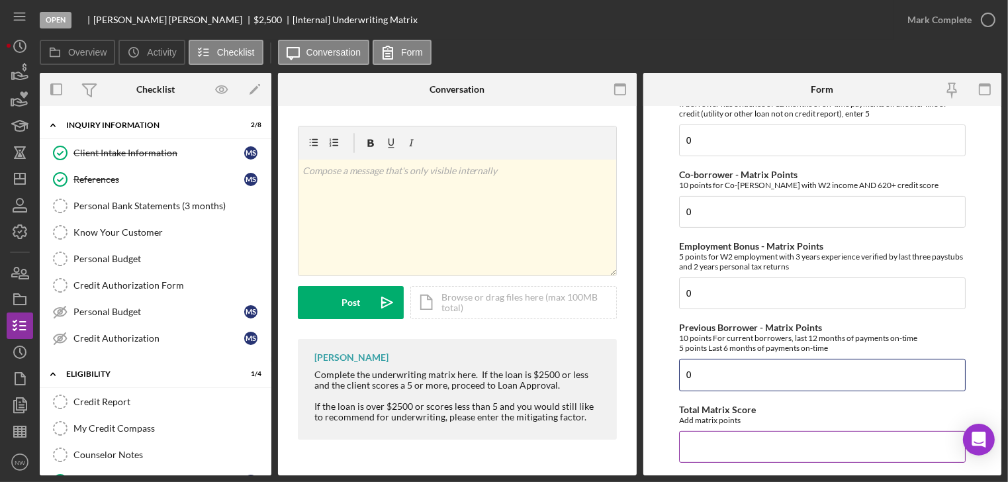
type input "0"
click at [768, 443] on input "Total Matrix Score" at bounding box center [822, 447] width 287 height 32
type input "40"
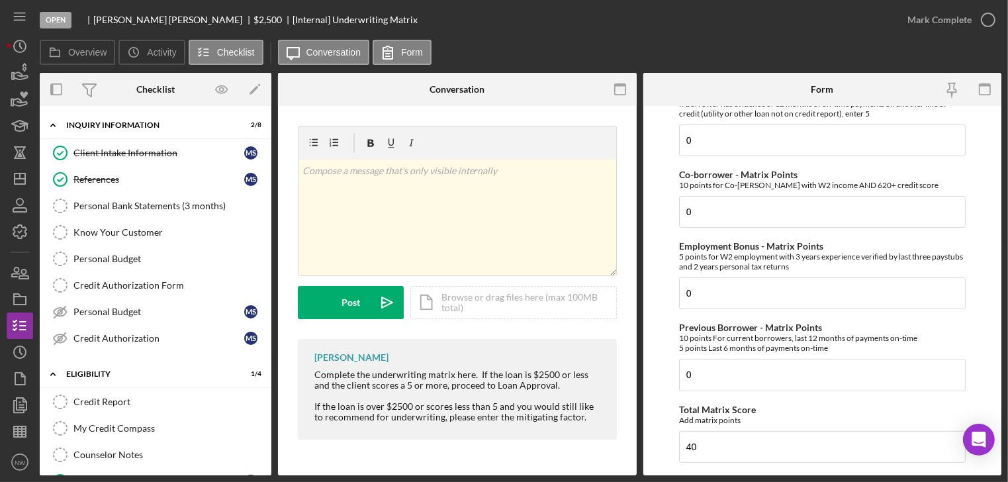
drag, startPoint x: 639, startPoint y: 427, endPoint x: 662, endPoint y: 422, distance: 23.8
click at [640, 426] on div "Overview Internal Workflow Stage Open Icon/Dropdown Arrow Archive (can unarchiv…" at bounding box center [520, 274] width 961 height 402
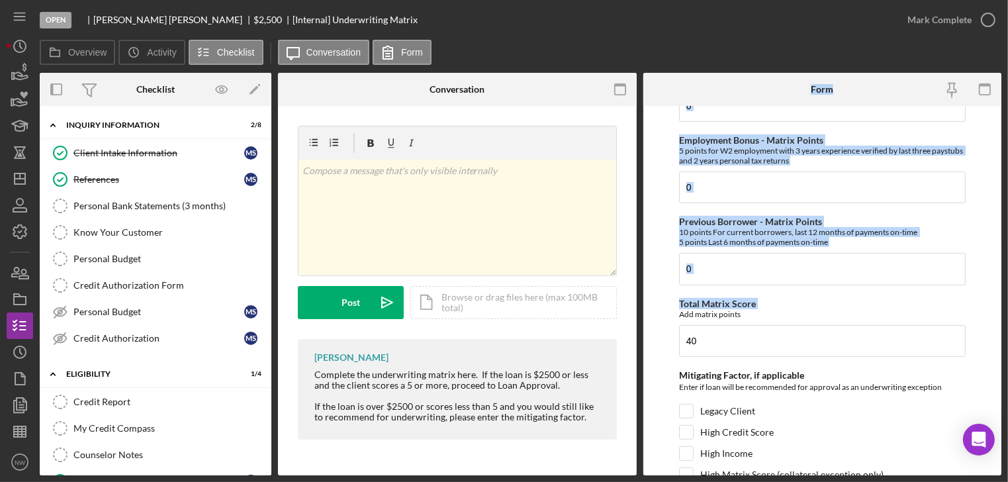
scroll to position [582, 0]
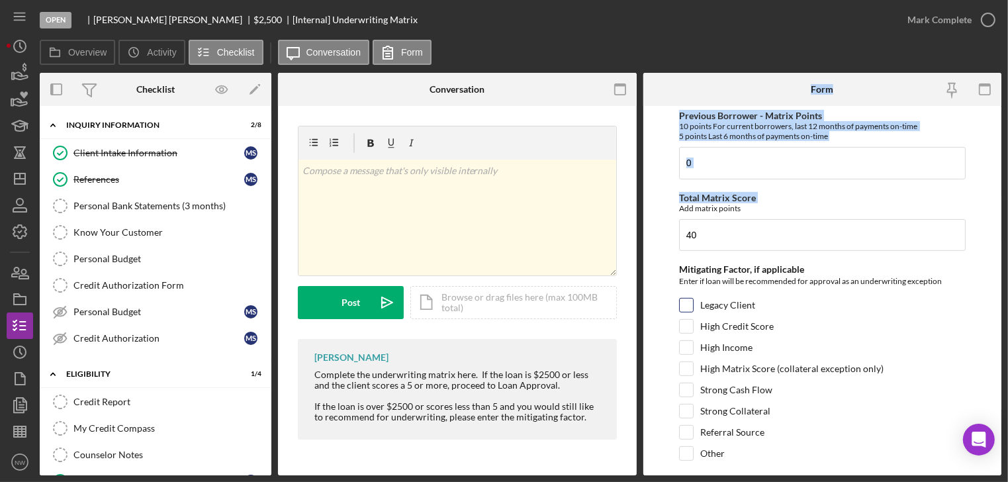
click at [690, 312] on input "Legacy Client" at bounding box center [686, 304] width 13 height 13
checkbox input "true"
click at [688, 375] on input "High Matrix Score (collateral exception only)" at bounding box center [686, 368] width 13 height 13
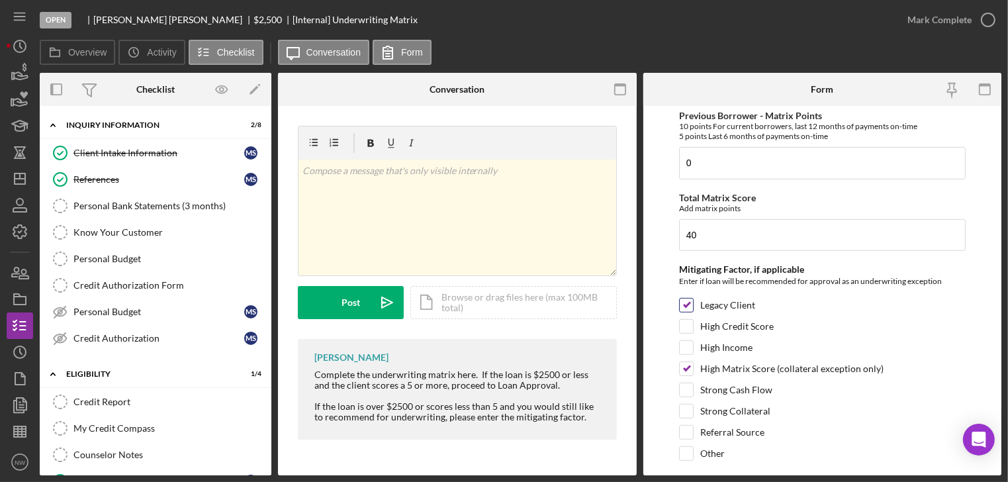
click at [693, 312] on div "Legacy Client" at bounding box center [822, 308] width 287 height 21
click at [680, 375] on input "High Matrix Score (collateral exception only)" at bounding box center [686, 368] width 13 height 13
checkbox input "false"
click at [684, 332] on input "High Credit Score" at bounding box center [686, 326] width 13 height 13
checkbox input "true"
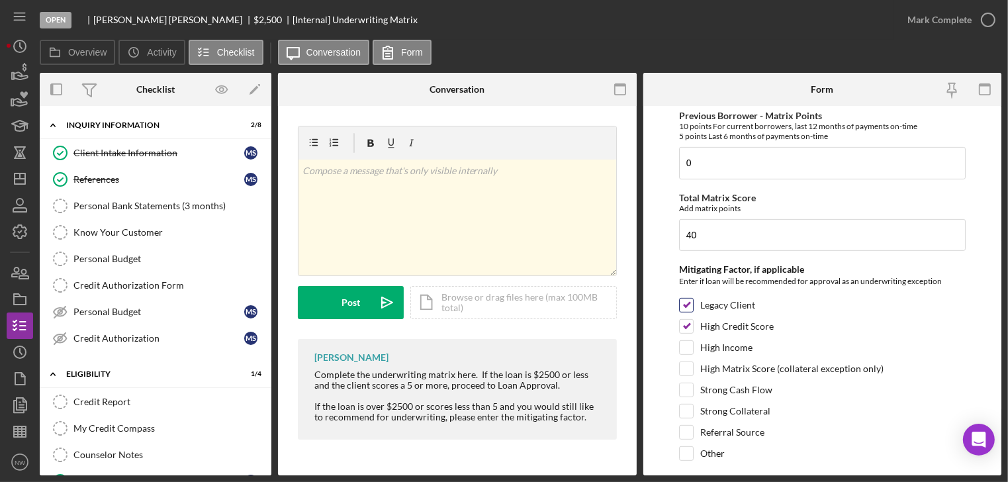
click at [686, 312] on input "Legacy Client" at bounding box center [686, 304] width 13 height 13
checkbox input "false"
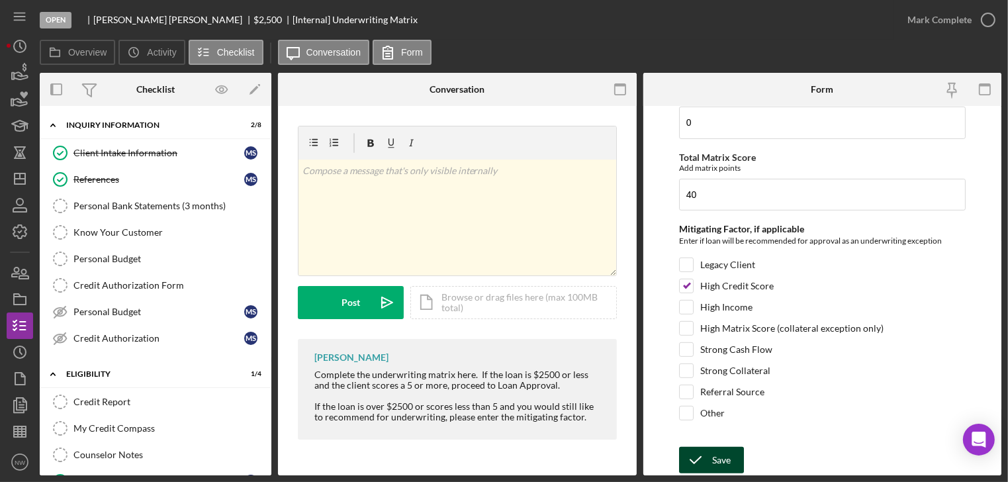
click at [715, 450] on div "Save" at bounding box center [721, 460] width 19 height 26
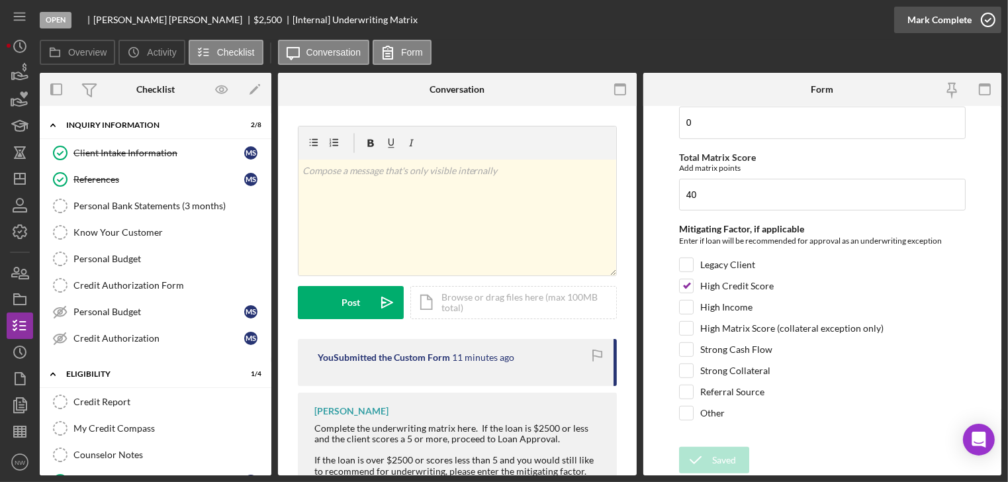
click at [981, 16] on icon "button" at bounding box center [987, 19] width 33 height 33
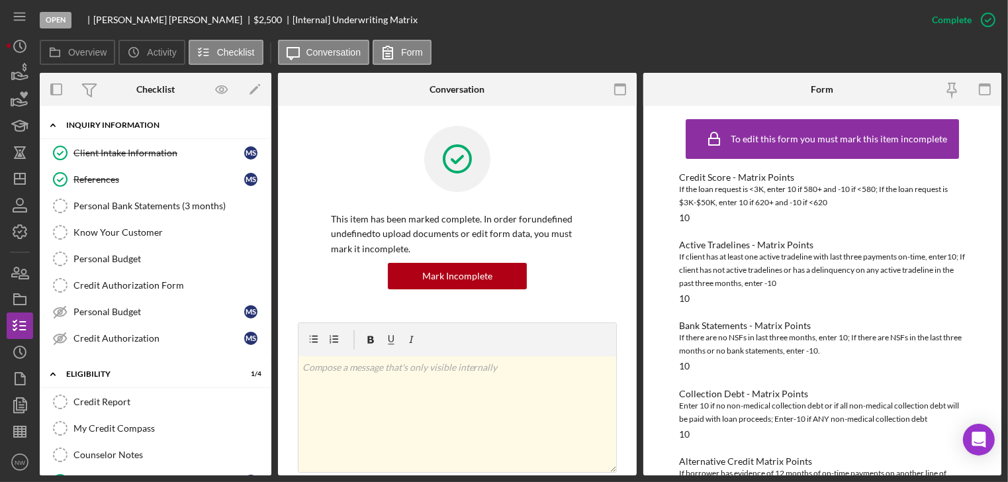
click at [58, 120] on icon "Icon/Expander" at bounding box center [53, 125] width 26 height 26
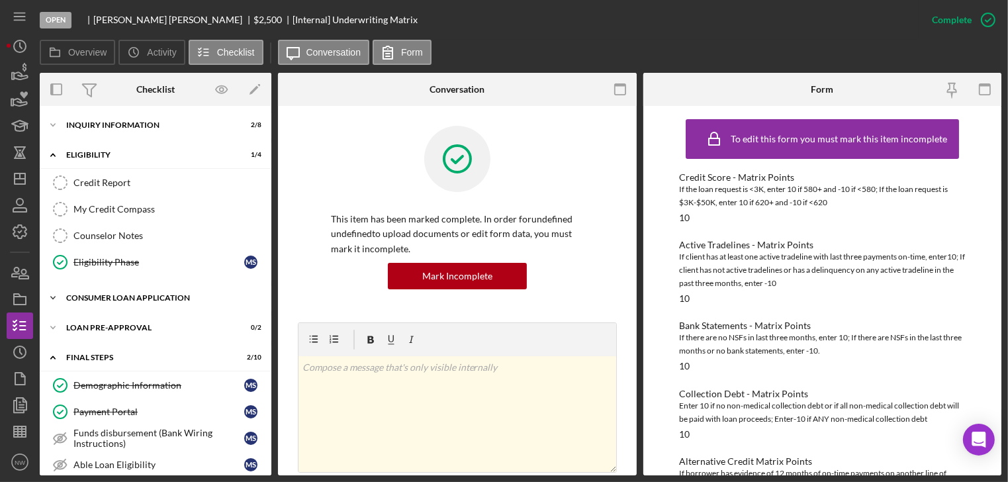
click at [53, 291] on icon "Icon/Expander" at bounding box center [53, 298] width 26 height 26
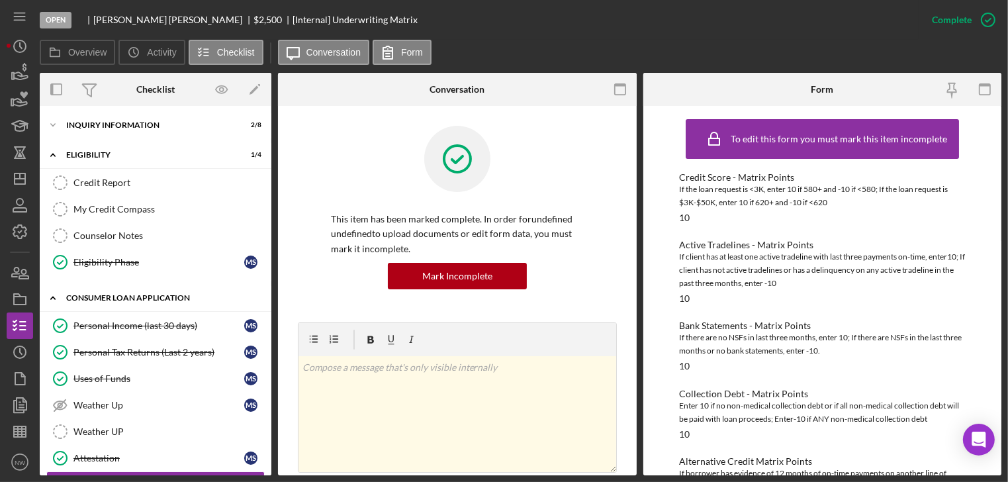
scroll to position [191, 0]
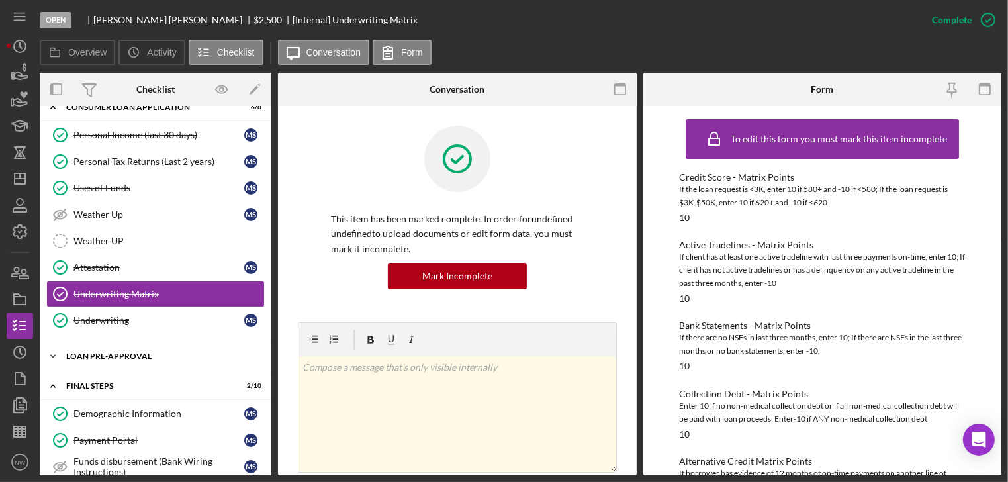
click at [53, 349] on icon "Icon/Expander" at bounding box center [53, 356] width 26 height 26
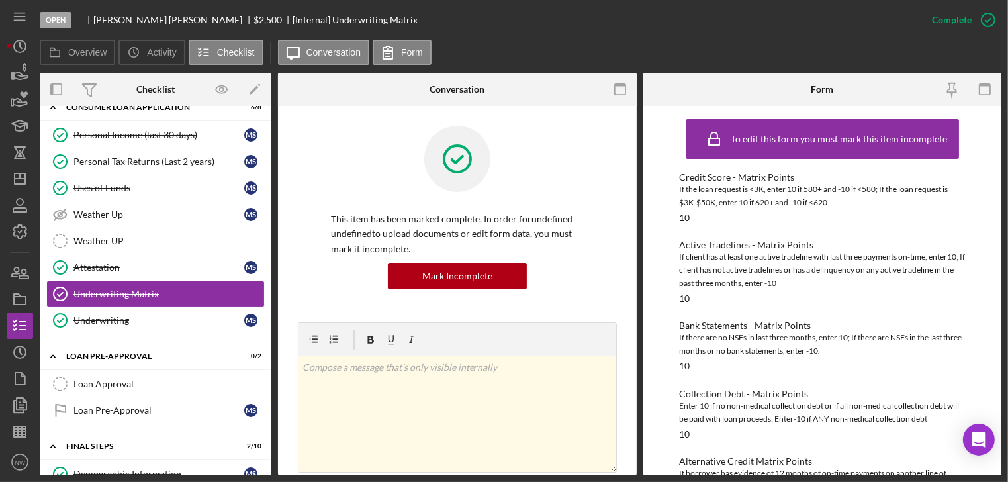
scroll to position [349, 0]
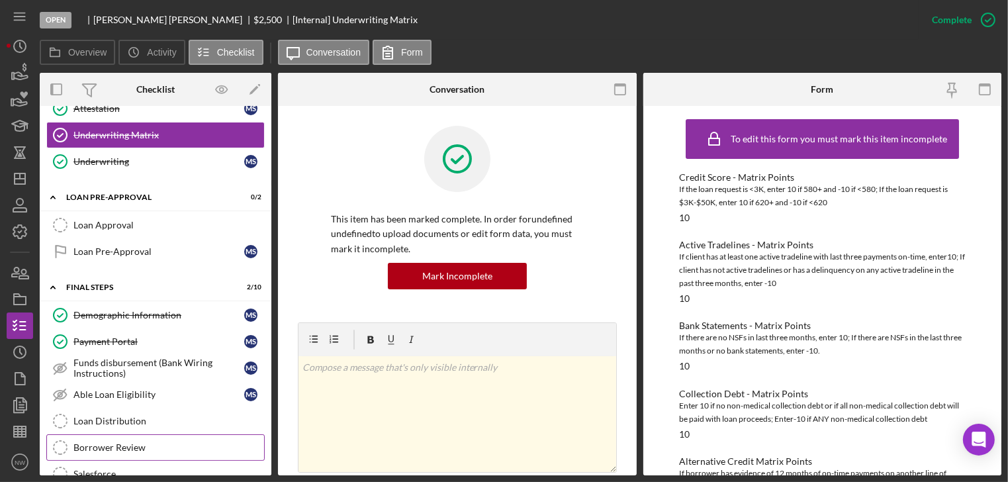
click at [79, 443] on div "Borrower Review" at bounding box center [168, 447] width 191 height 11
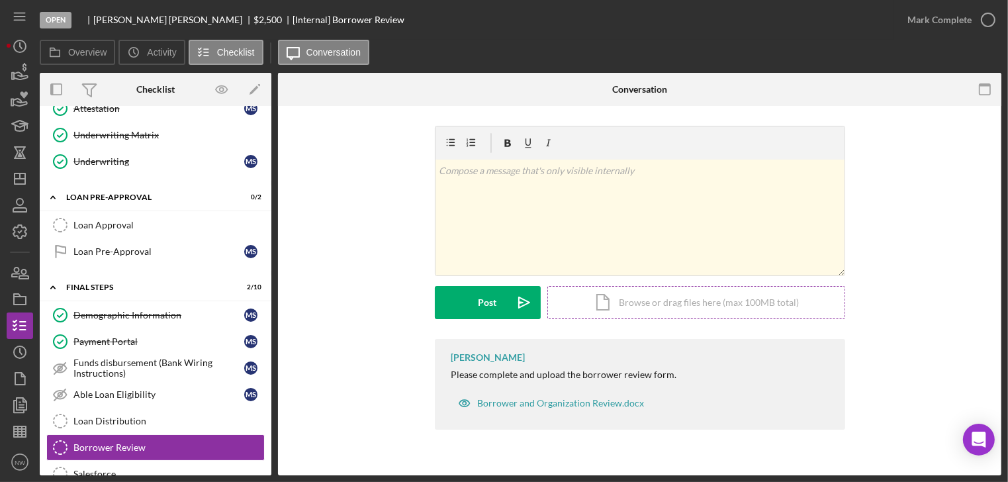
click at [589, 303] on div "Icon/Document Browse or drag files here (max 100MB total) Tap to choose files o…" at bounding box center [696, 302] width 298 height 33
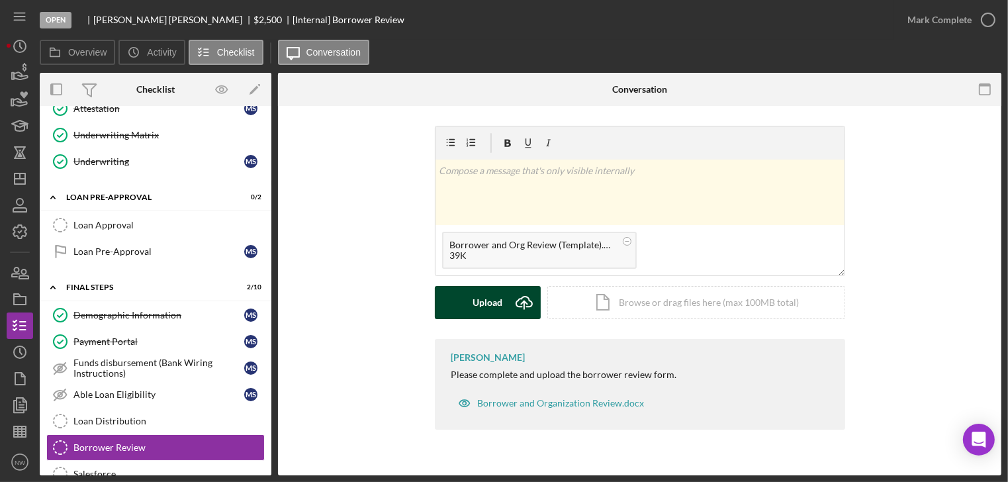
click at [457, 294] on button "Upload Icon/Upload" at bounding box center [488, 302] width 106 height 33
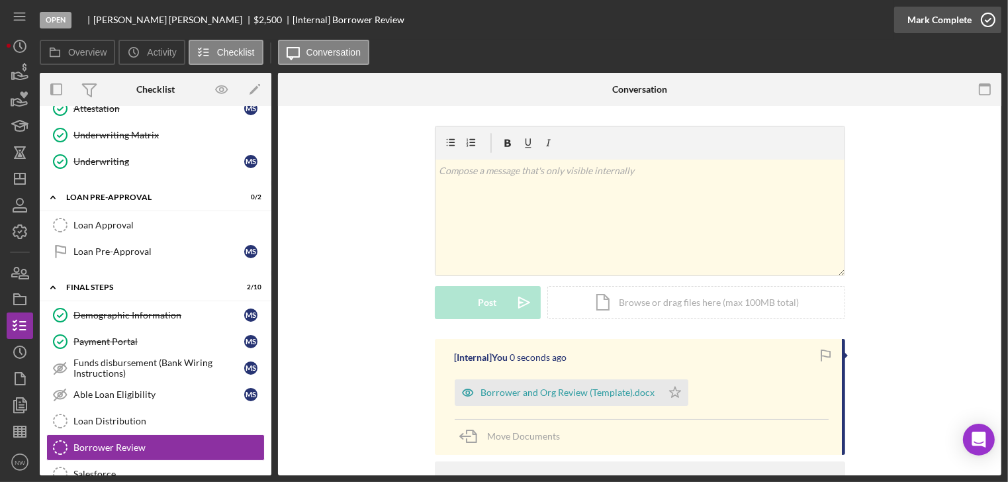
click at [989, 22] on icon "button" at bounding box center [987, 19] width 33 height 33
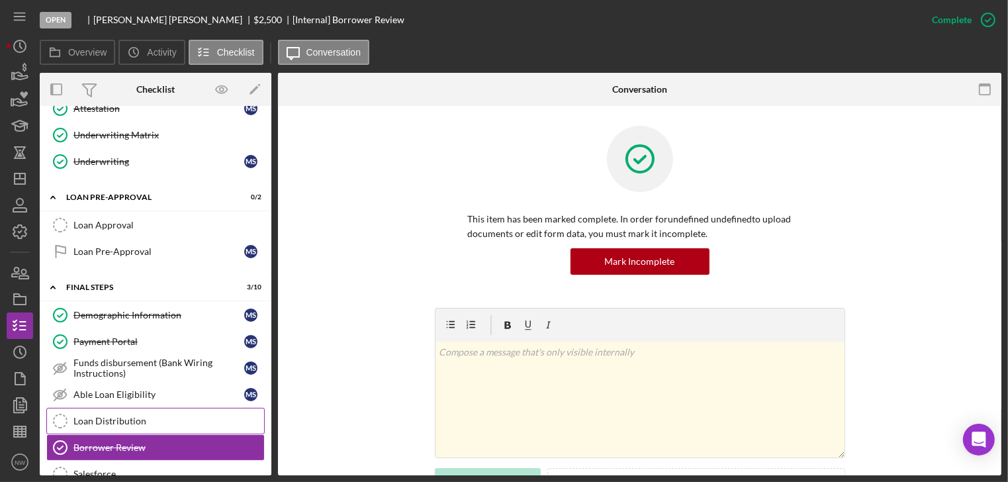
click at [124, 416] on div "Loan Distribution" at bounding box center [168, 421] width 191 height 11
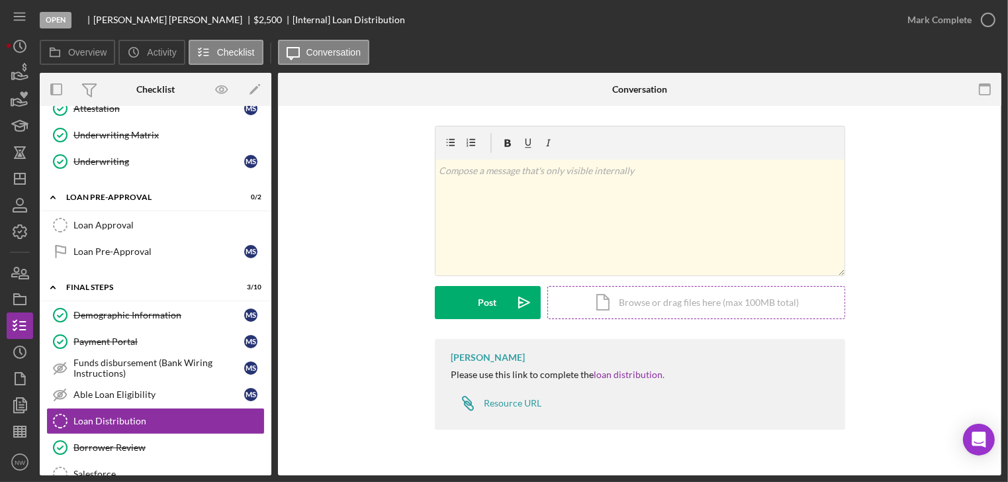
click at [590, 298] on div "Icon/Document Browse or drag files here (max 100MB total) Tap to choose files o…" at bounding box center [696, 302] width 298 height 33
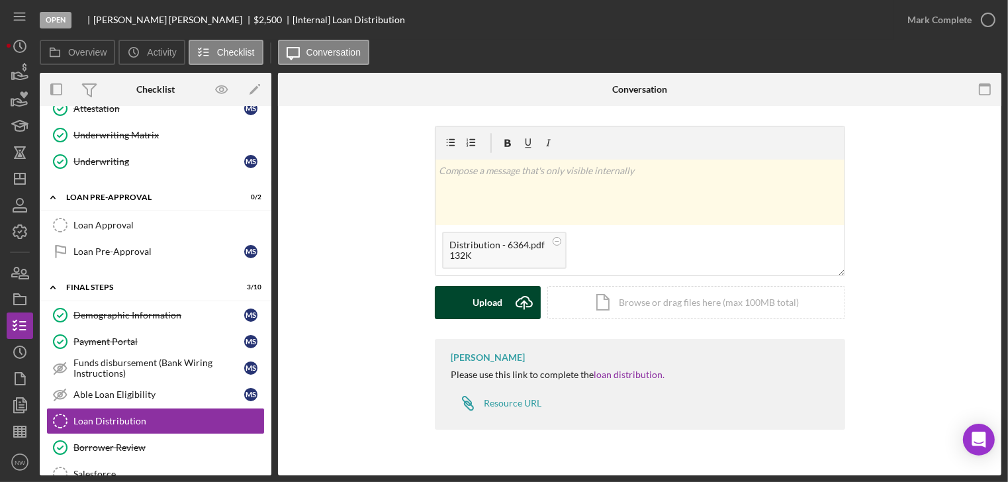
click at [471, 304] on button "Upload Icon/Upload" at bounding box center [488, 302] width 106 height 33
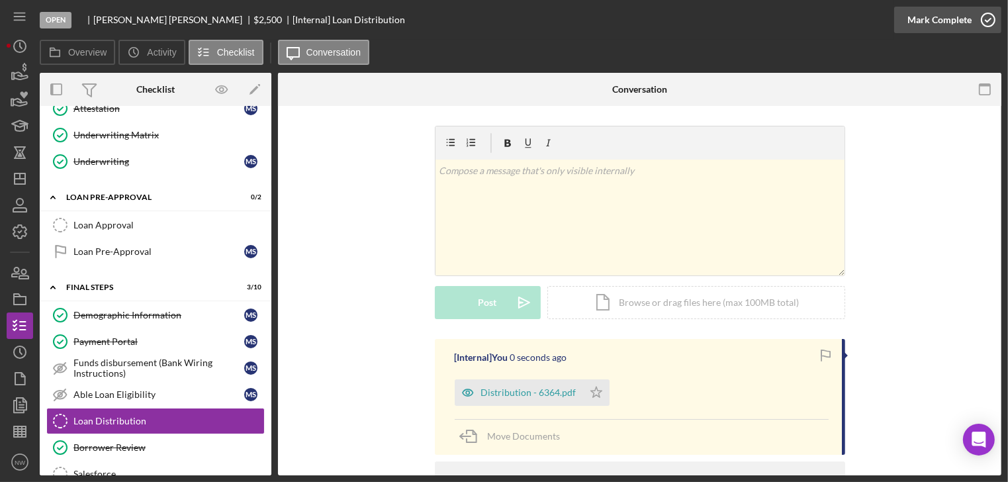
click at [987, 24] on icon "button" at bounding box center [987, 19] width 33 height 33
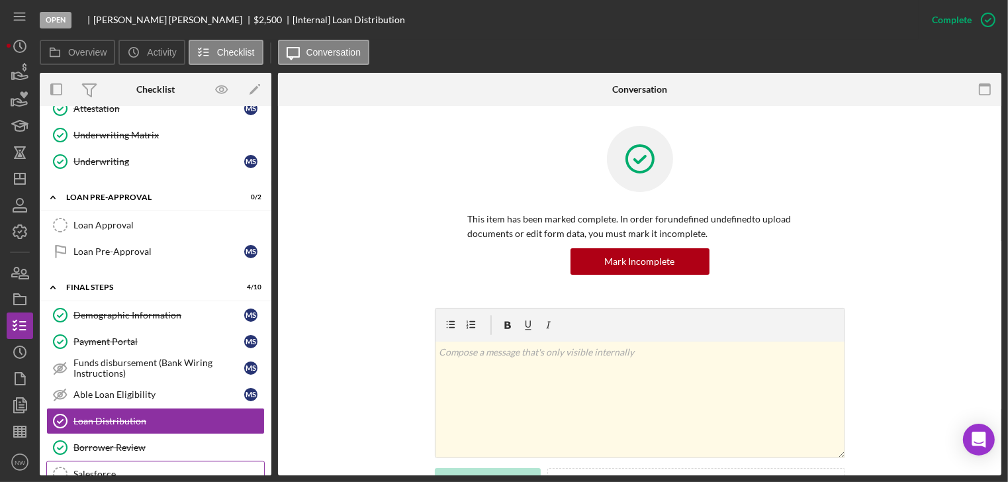
click at [104, 461] on link "Salesforce Salesforce" at bounding box center [155, 474] width 218 height 26
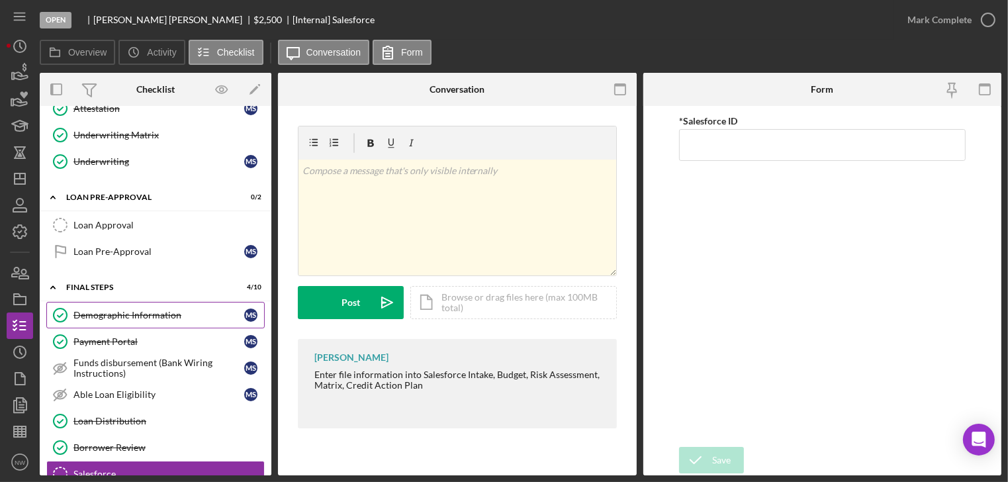
click at [105, 311] on div "Demographic Information" at bounding box center [158, 315] width 171 height 11
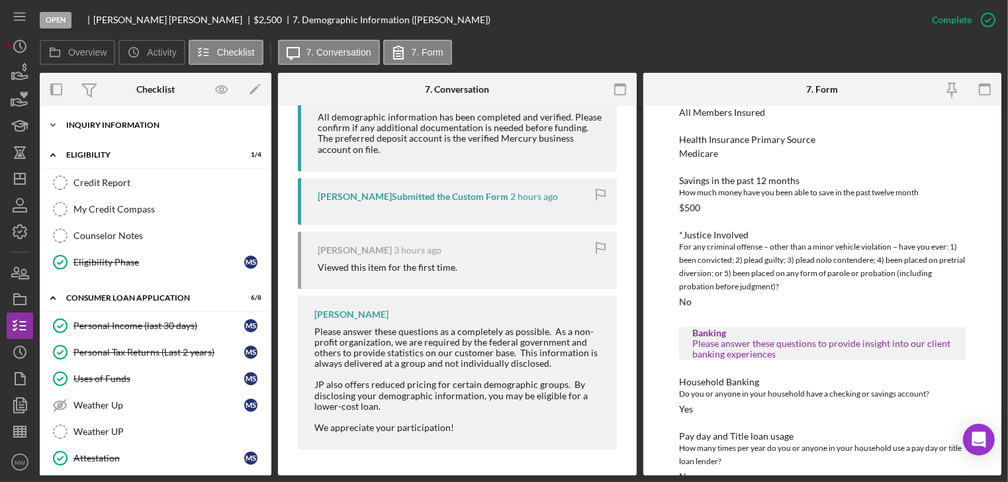
click at [179, 128] on div "Inquiry Information" at bounding box center [160, 125] width 189 height 8
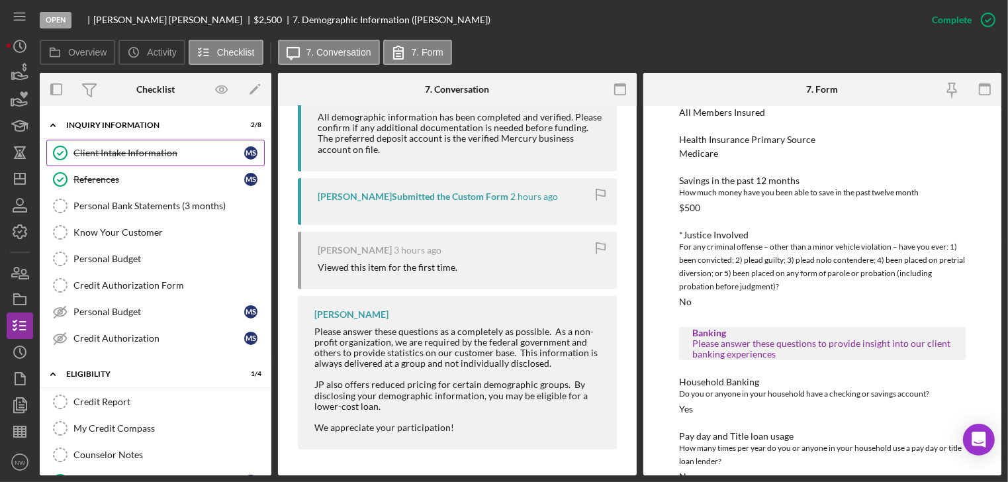
click at [118, 156] on div "Client Intake Information" at bounding box center [158, 153] width 171 height 11
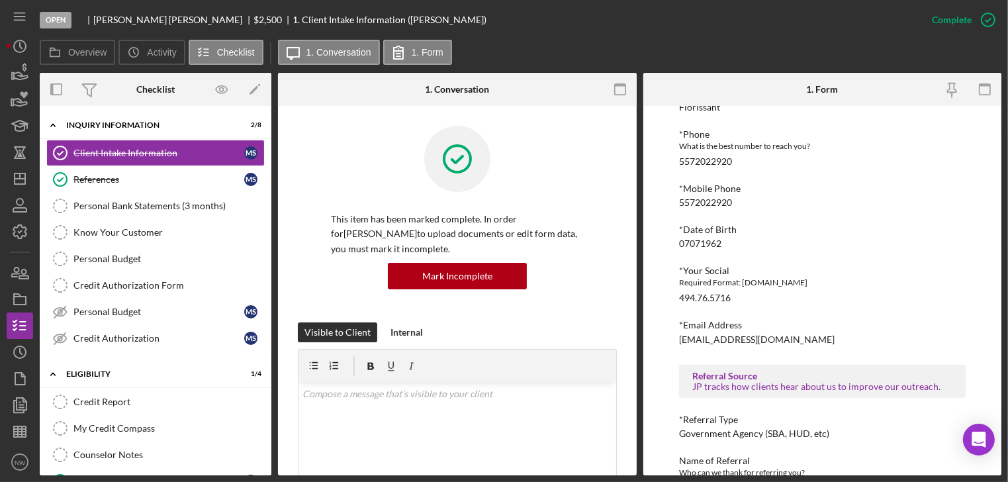
scroll to position [513, 0]
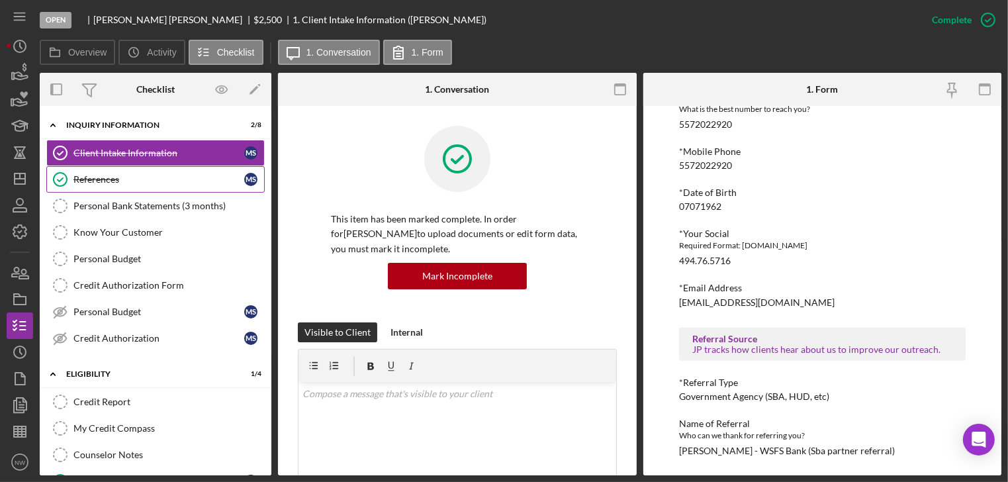
click at [111, 175] on div "References" at bounding box center [158, 179] width 171 height 11
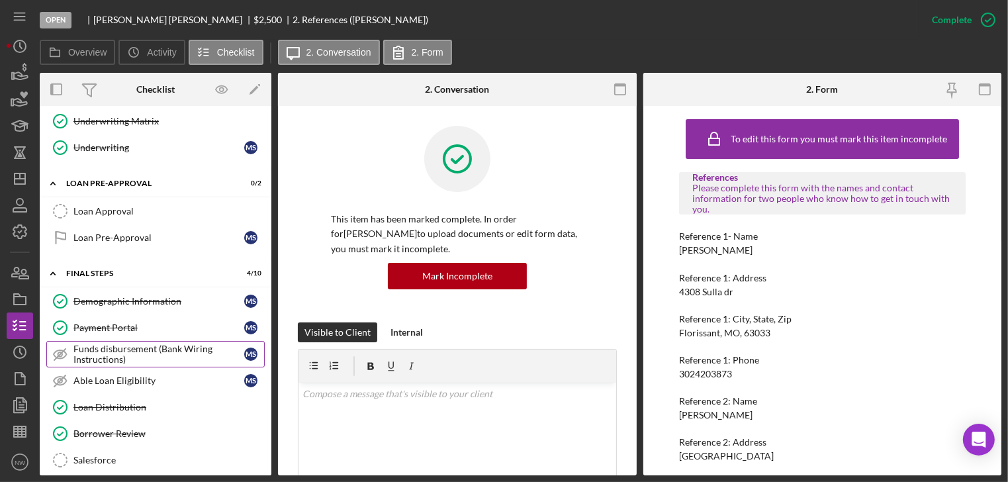
scroll to position [727, 0]
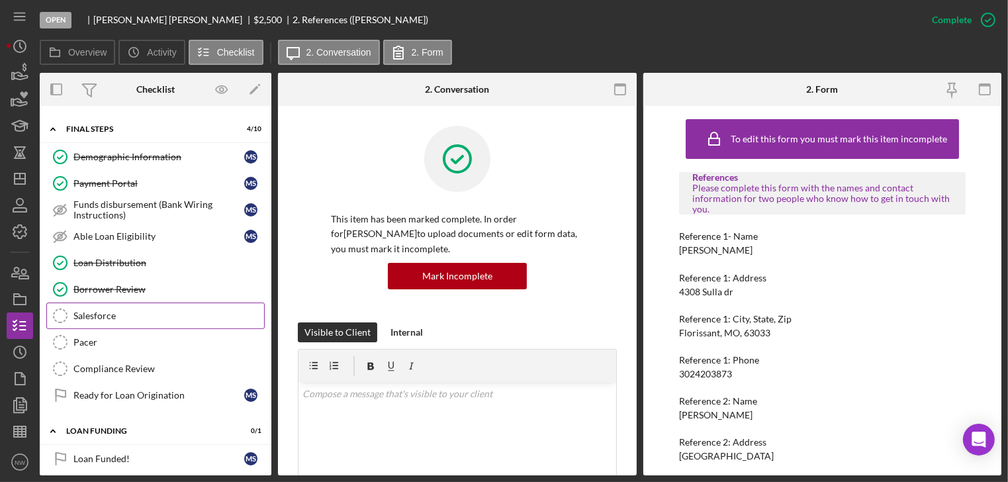
drag, startPoint x: 103, startPoint y: 312, endPoint x: 145, endPoint y: 302, distance: 42.7
click at [103, 312] on div "Salesforce" at bounding box center [168, 315] width 191 height 11
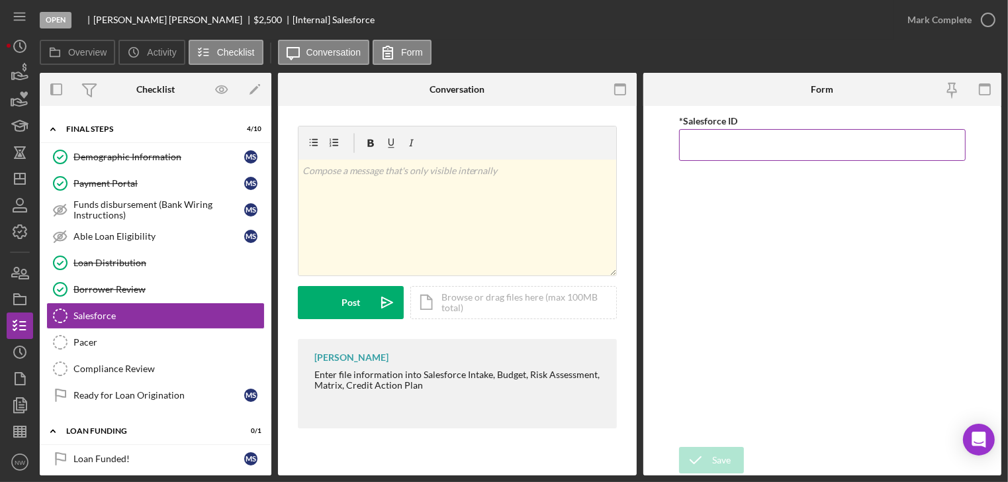
paste input "a0wPC000002U2G9YAK"
type input "a0wPC000002U2G9YAK"
click at [707, 456] on icon "submit" at bounding box center [695, 459] width 33 height 33
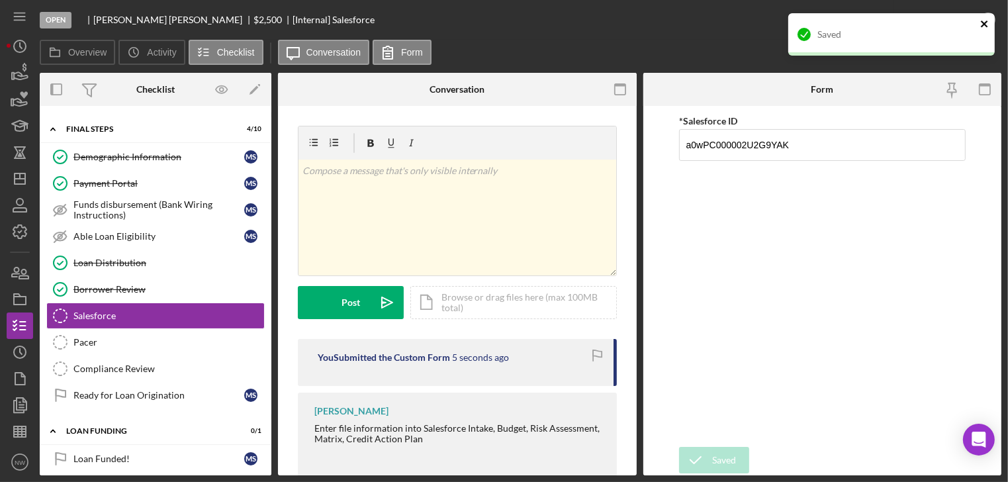
click at [980, 23] on icon "close" at bounding box center [984, 24] width 9 height 11
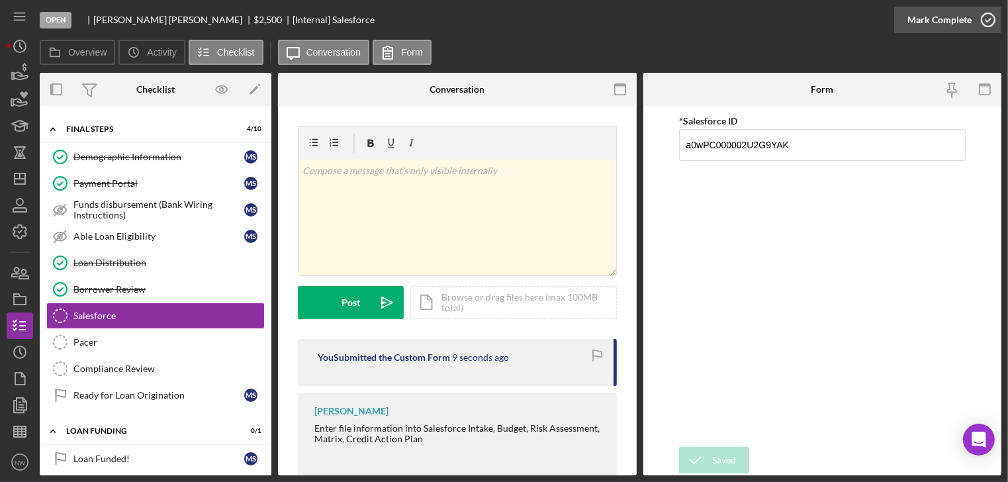
click at [986, 16] on icon "button" at bounding box center [987, 19] width 33 height 33
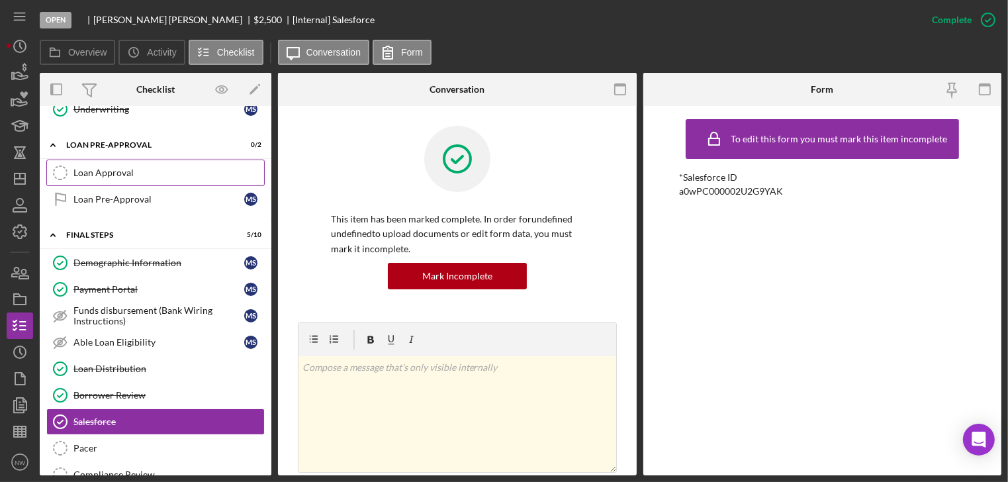
scroll to position [568, 0]
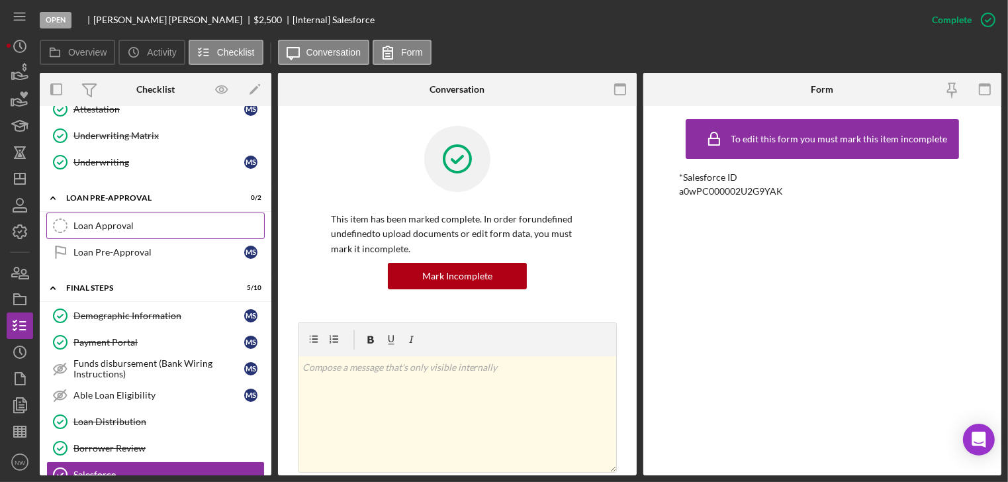
click at [100, 222] on div "Loan Approval" at bounding box center [168, 225] width 191 height 11
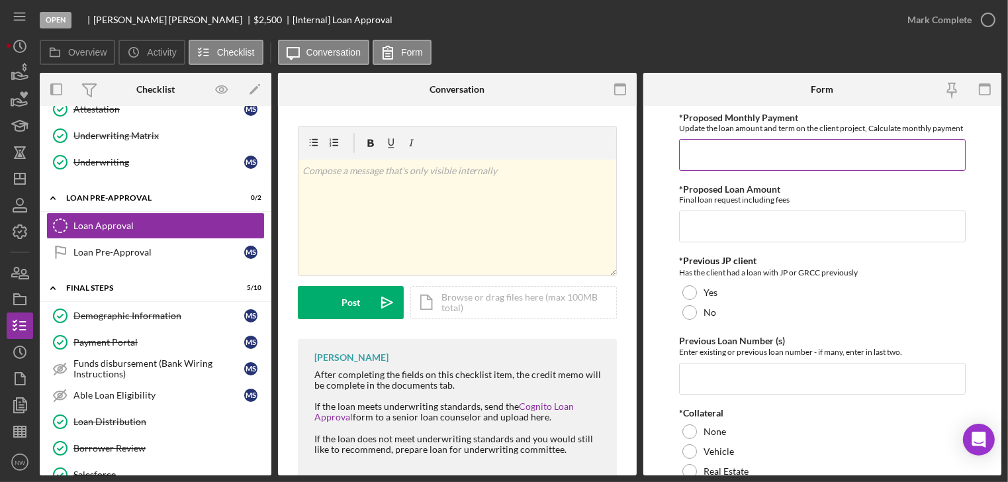
click at [703, 171] on input "*Proposed Monthly Payment" at bounding box center [822, 155] width 287 height 32
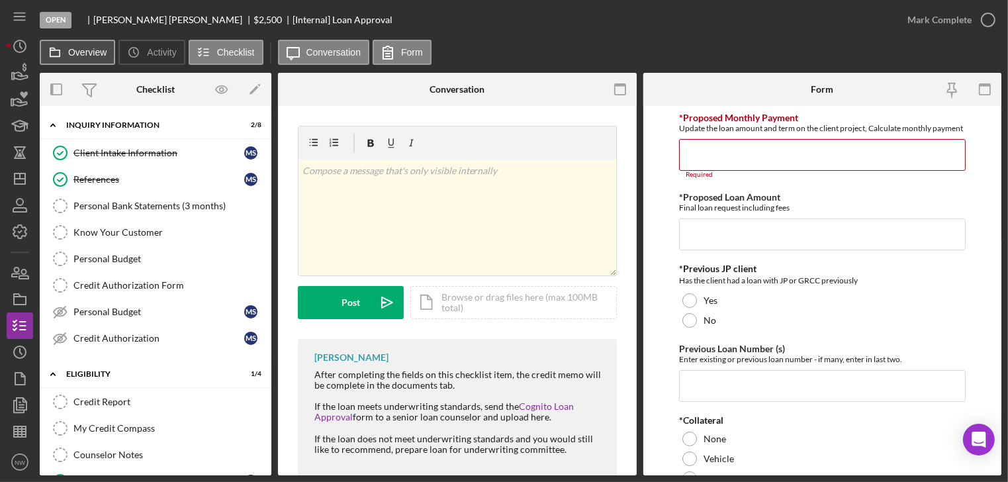
click at [85, 45] on button "Overview" at bounding box center [77, 52] width 75 height 25
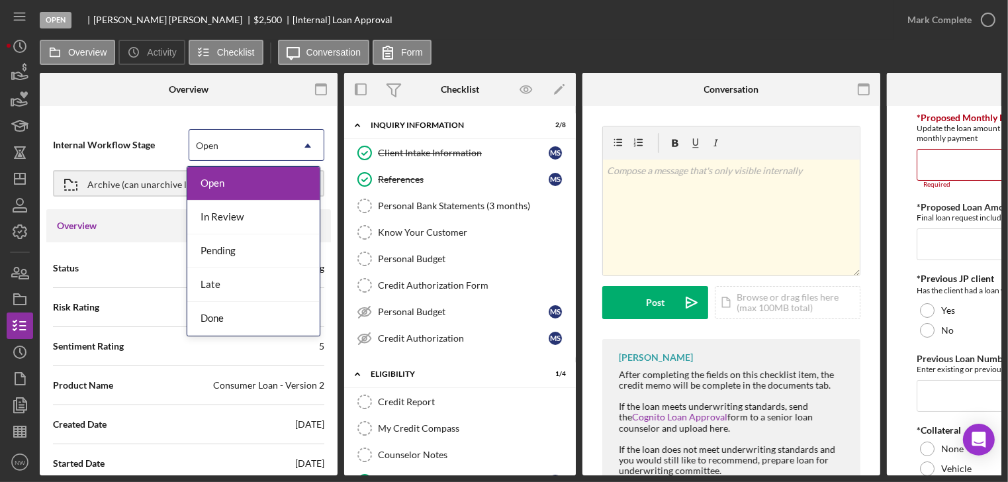
click at [270, 147] on div "Open" at bounding box center [240, 145] width 103 height 30
click at [240, 200] on div "In Review" at bounding box center [253, 217] width 132 height 34
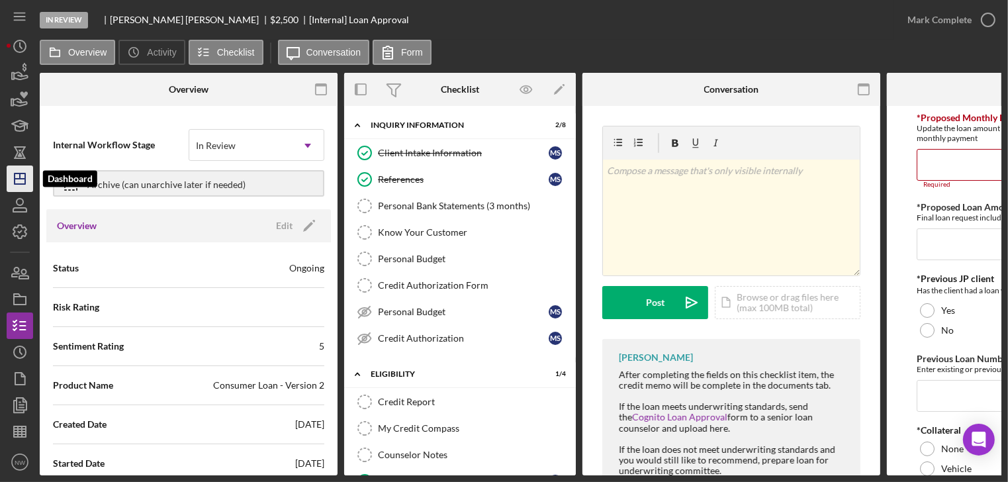
click at [16, 173] on polygon "button" at bounding box center [20, 178] width 11 height 11
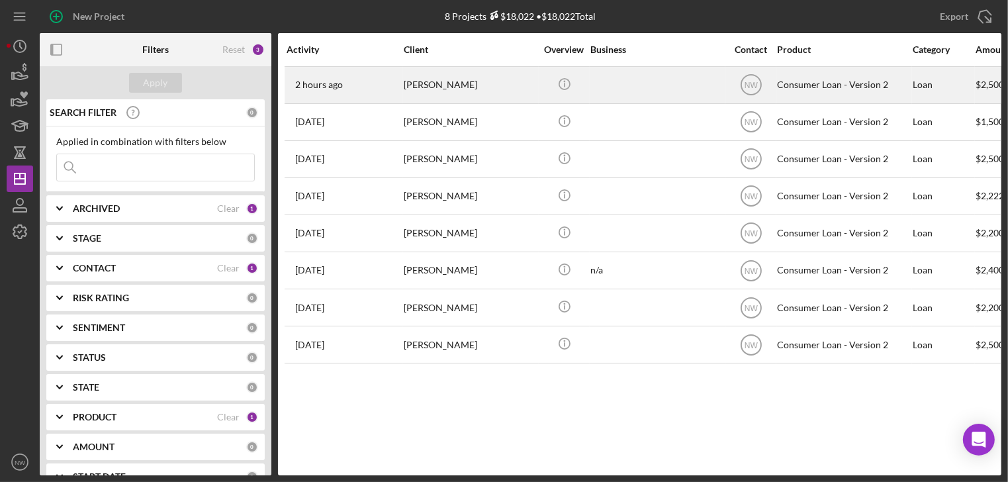
click at [408, 85] on div "[PERSON_NAME]" at bounding box center [470, 84] width 132 height 35
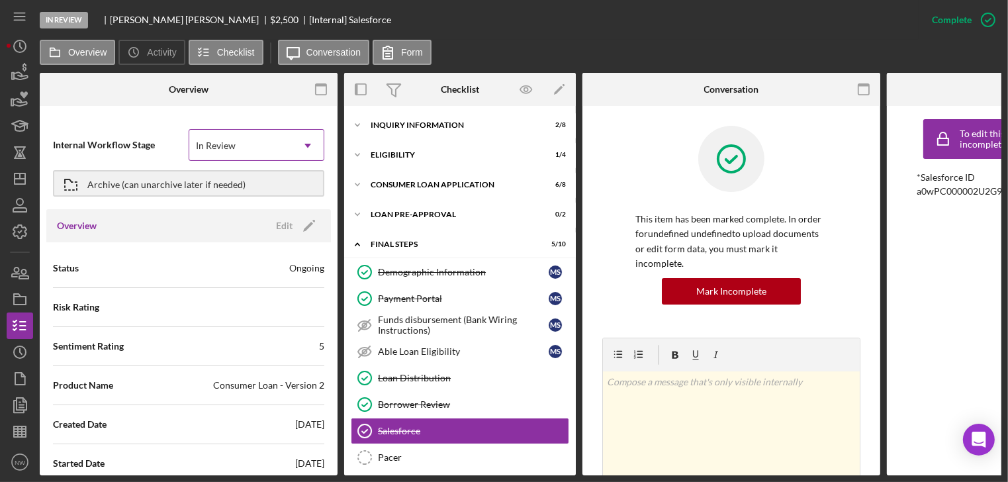
scroll to position [87, 0]
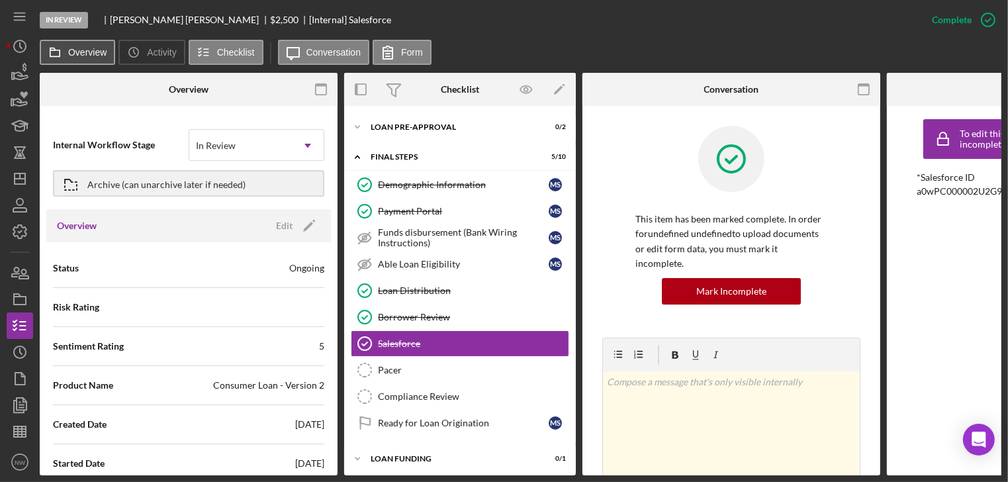
click at [93, 50] on label "Overview" at bounding box center [87, 52] width 38 height 11
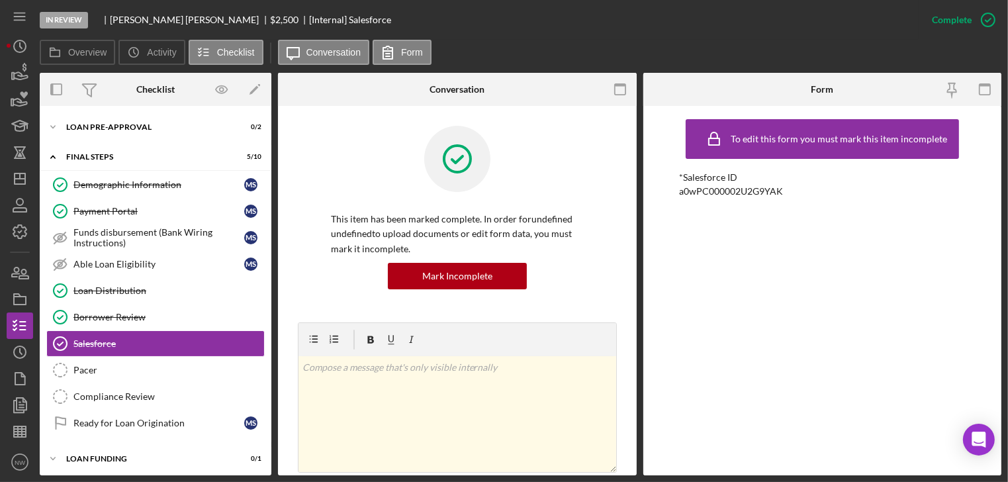
scroll to position [0, 0]
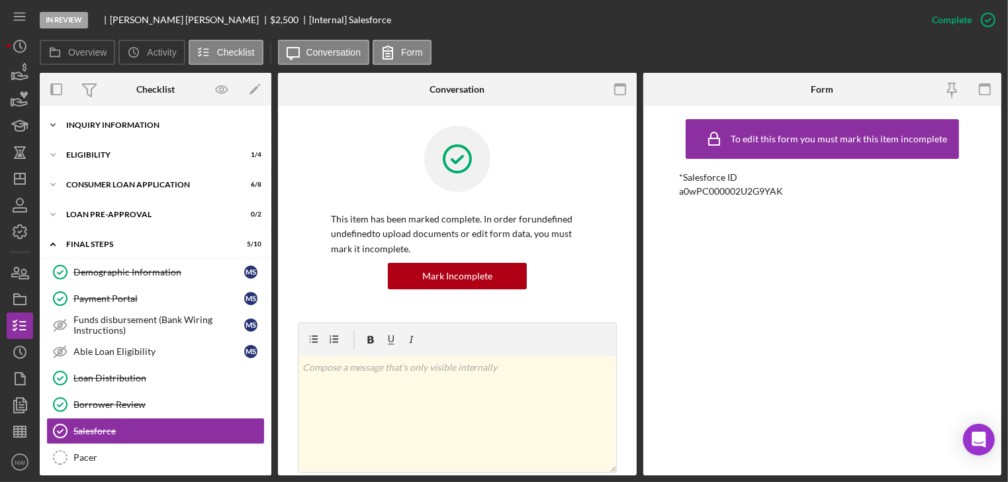
click at [129, 128] on div "Inquiry Information" at bounding box center [160, 125] width 189 height 8
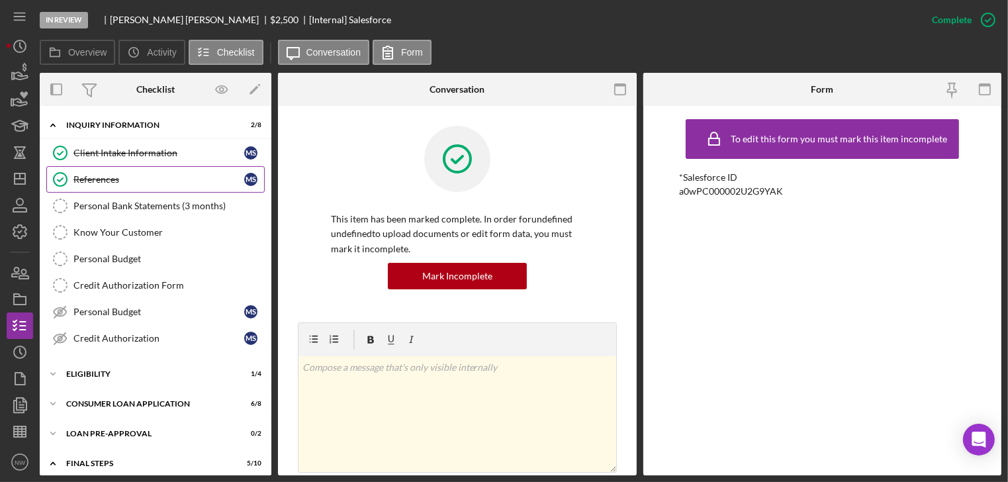
click at [98, 182] on div "References" at bounding box center [158, 179] width 171 height 11
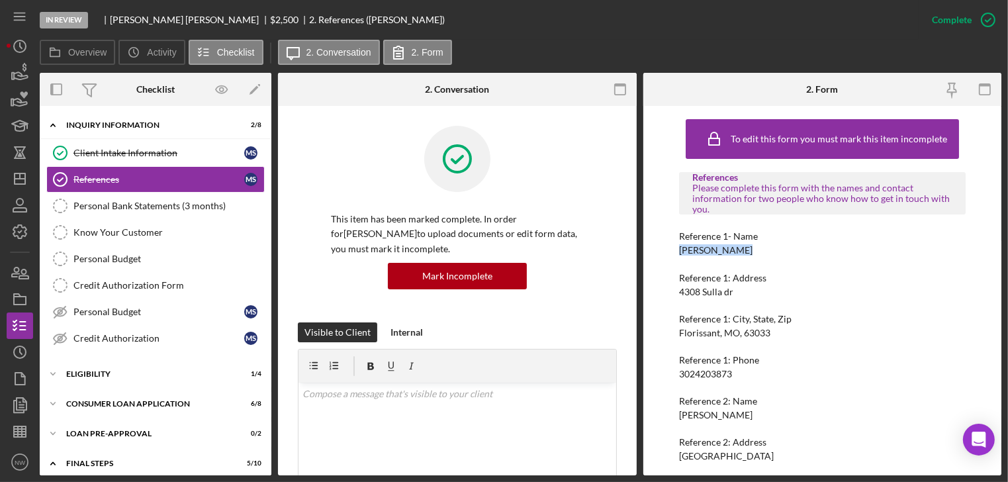
drag, startPoint x: 677, startPoint y: 251, endPoint x: 728, endPoint y: 256, distance: 51.2
click at [736, 255] on div "To edit this form you must mark this item incomplete References Please complete…" at bounding box center [822, 290] width 359 height 369
copy div "[PERSON_NAME]"
drag, startPoint x: 680, startPoint y: 371, endPoint x: 736, endPoint y: 379, distance: 56.9
click at [742, 379] on div "References Please complete this form with the names and contact information for…" at bounding box center [822, 358] width 287 height 372
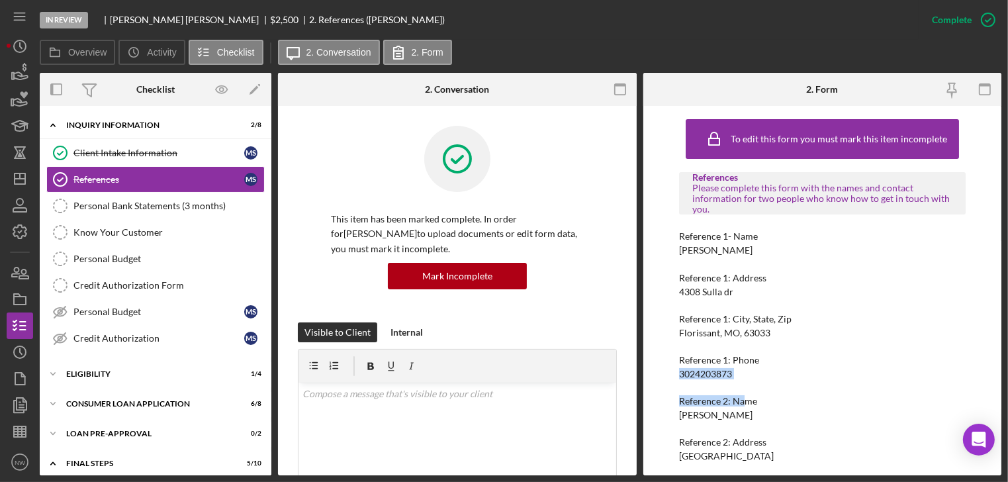
click at [736, 379] on div "References Please complete this form with the names and contact information for…" at bounding box center [822, 358] width 287 height 372
drag, startPoint x: 664, startPoint y: 368, endPoint x: 732, endPoint y: 373, distance: 67.7
click at [736, 373] on div "To edit this form you must mark this item incomplete References Please complete…" at bounding box center [822, 290] width 359 height 369
copy div "3024203873"
drag, startPoint x: 678, startPoint y: 416, endPoint x: 736, endPoint y: 415, distance: 57.6
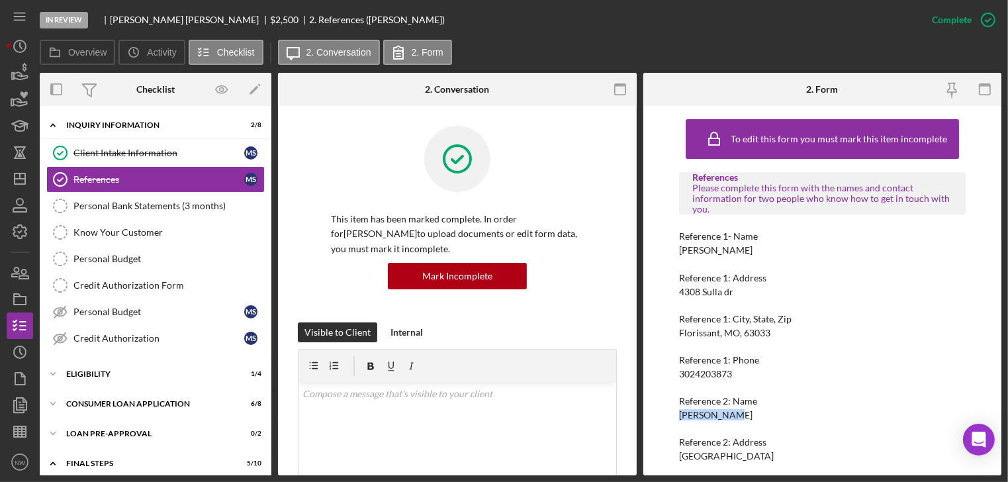
click at [736, 415] on div "Reference 2: Name [PERSON_NAME]" at bounding box center [822, 408] width 287 height 24
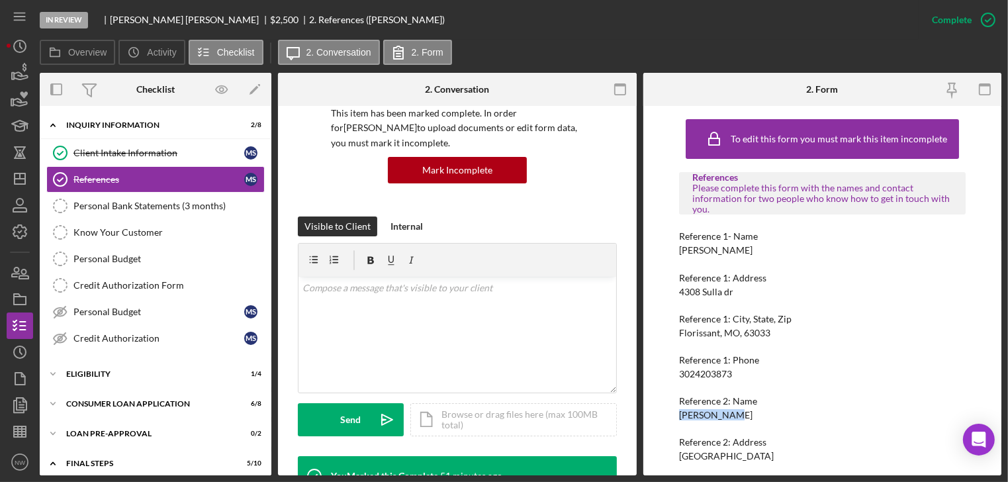
scroll to position [88, 0]
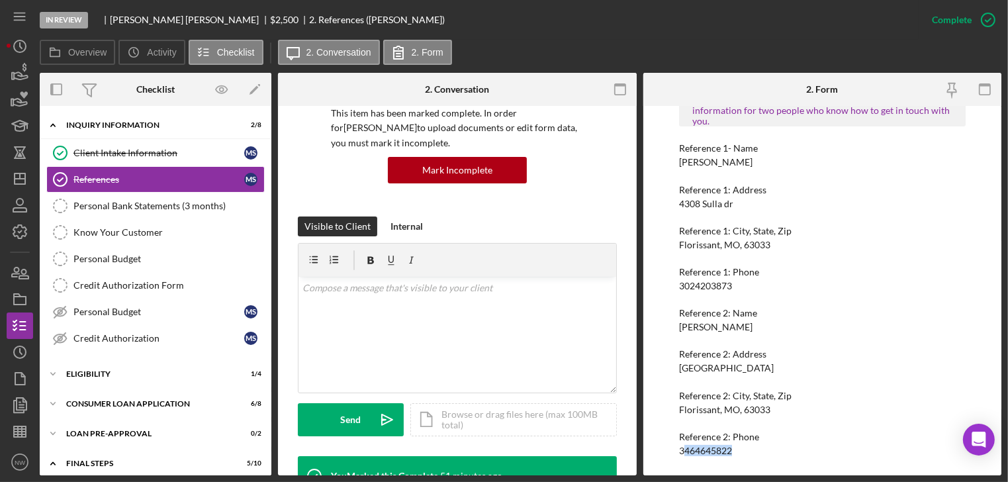
drag, startPoint x: 685, startPoint y: 451, endPoint x: 739, endPoint y: 454, distance: 54.4
click at [739, 454] on div "Reference 2: Phone [PHONE_NUMBER]" at bounding box center [822, 443] width 287 height 24
click at [670, 453] on div "To edit this form you must mark this item incomplete References Please complete…" at bounding box center [822, 290] width 359 height 369
drag, startPoint x: 674, startPoint y: 450, endPoint x: 735, endPoint y: 453, distance: 60.9
click at [735, 453] on div "To edit this form you must mark this item incomplete References Please complete…" at bounding box center [822, 290] width 359 height 369
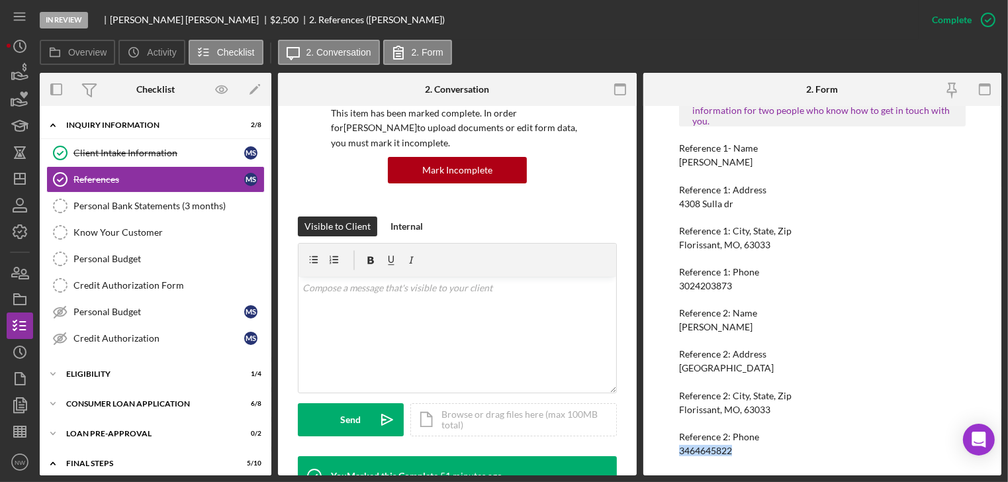
copy div "3464645822"
click at [108, 148] on div "Client Intake Information" at bounding box center [158, 153] width 171 height 11
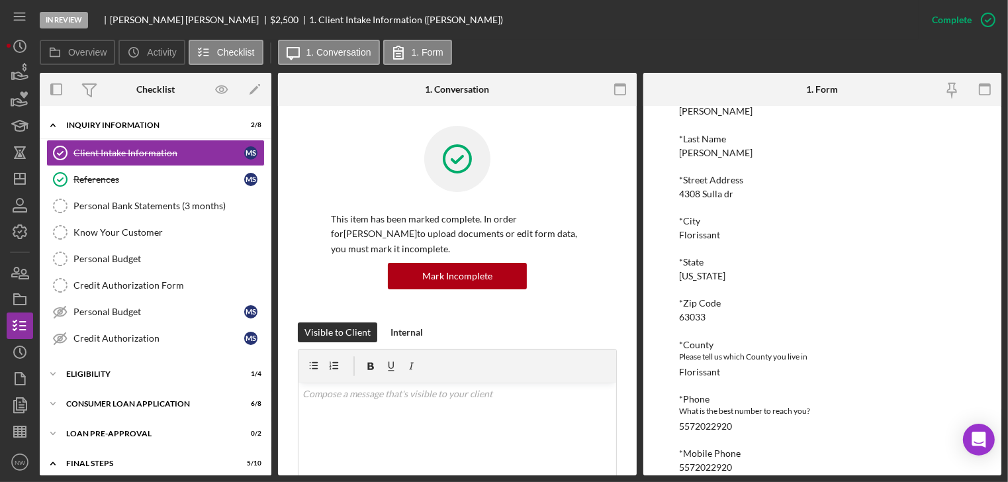
scroll to position [106, 0]
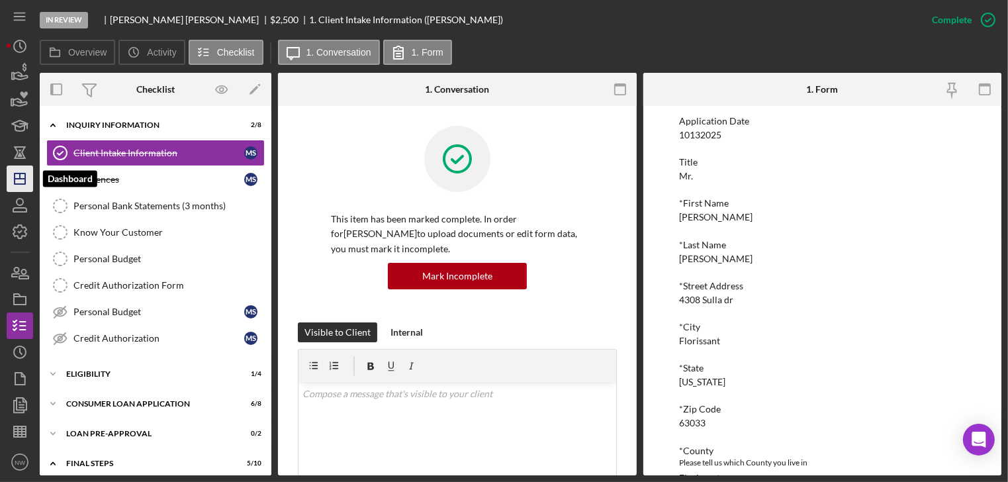
click at [19, 181] on icon "Icon/Dashboard" at bounding box center [19, 178] width 33 height 33
